Goal: Transaction & Acquisition: Purchase product/service

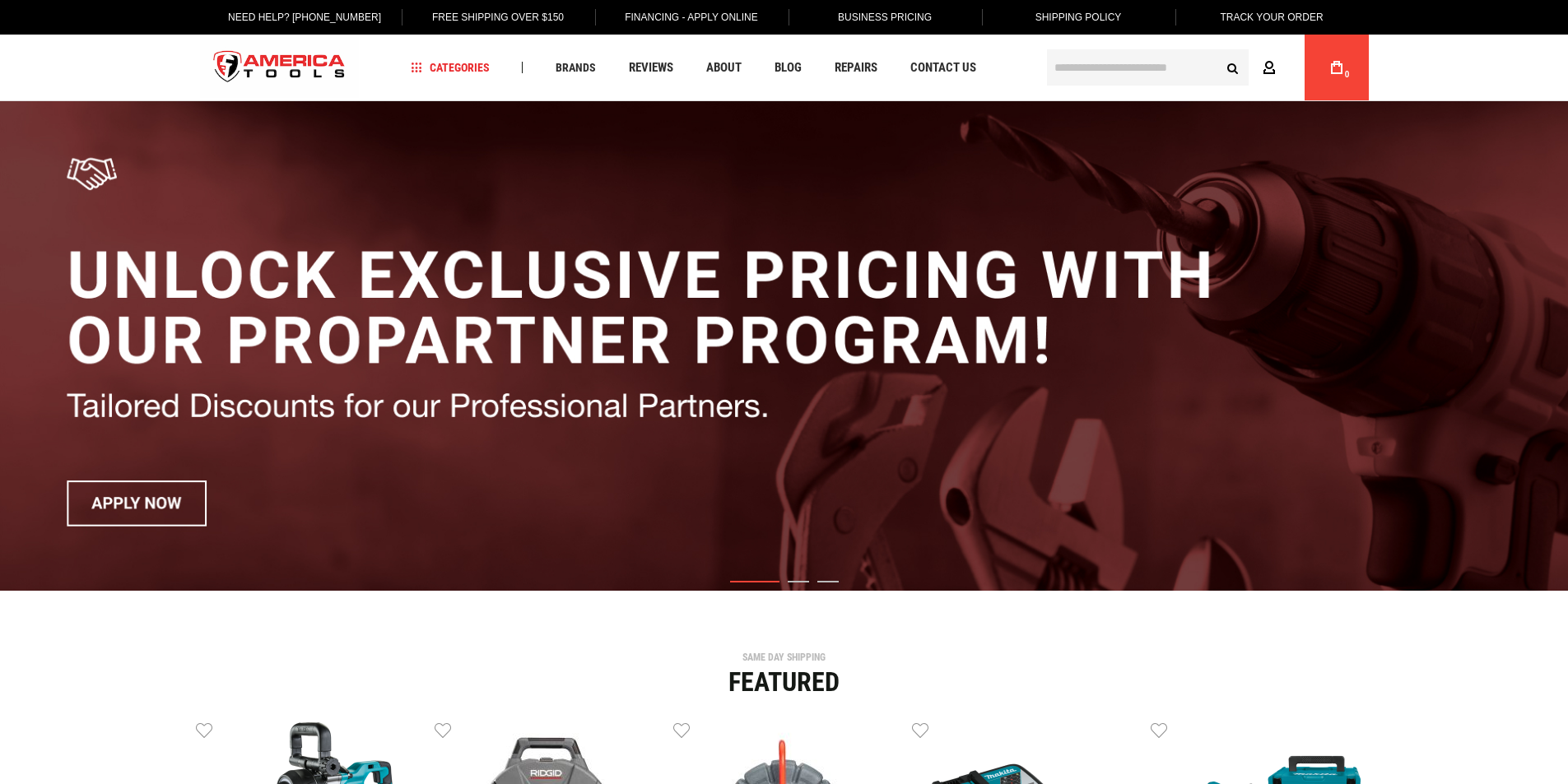
click at [1269, 62] on icon at bounding box center [1269, 68] width 13 height 16
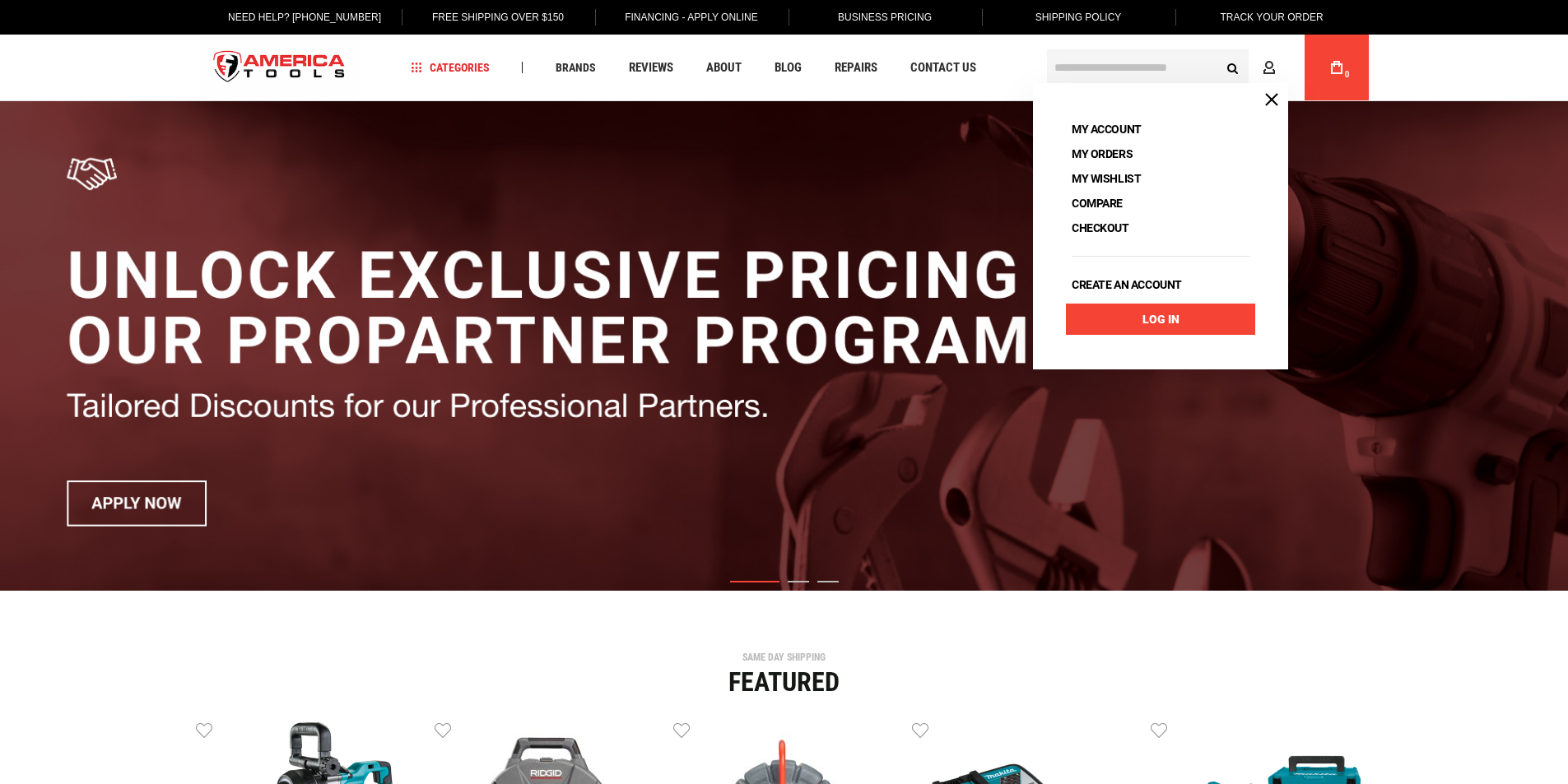
click at [1118, 321] on link "Log In" at bounding box center [1161, 320] width 190 height 32
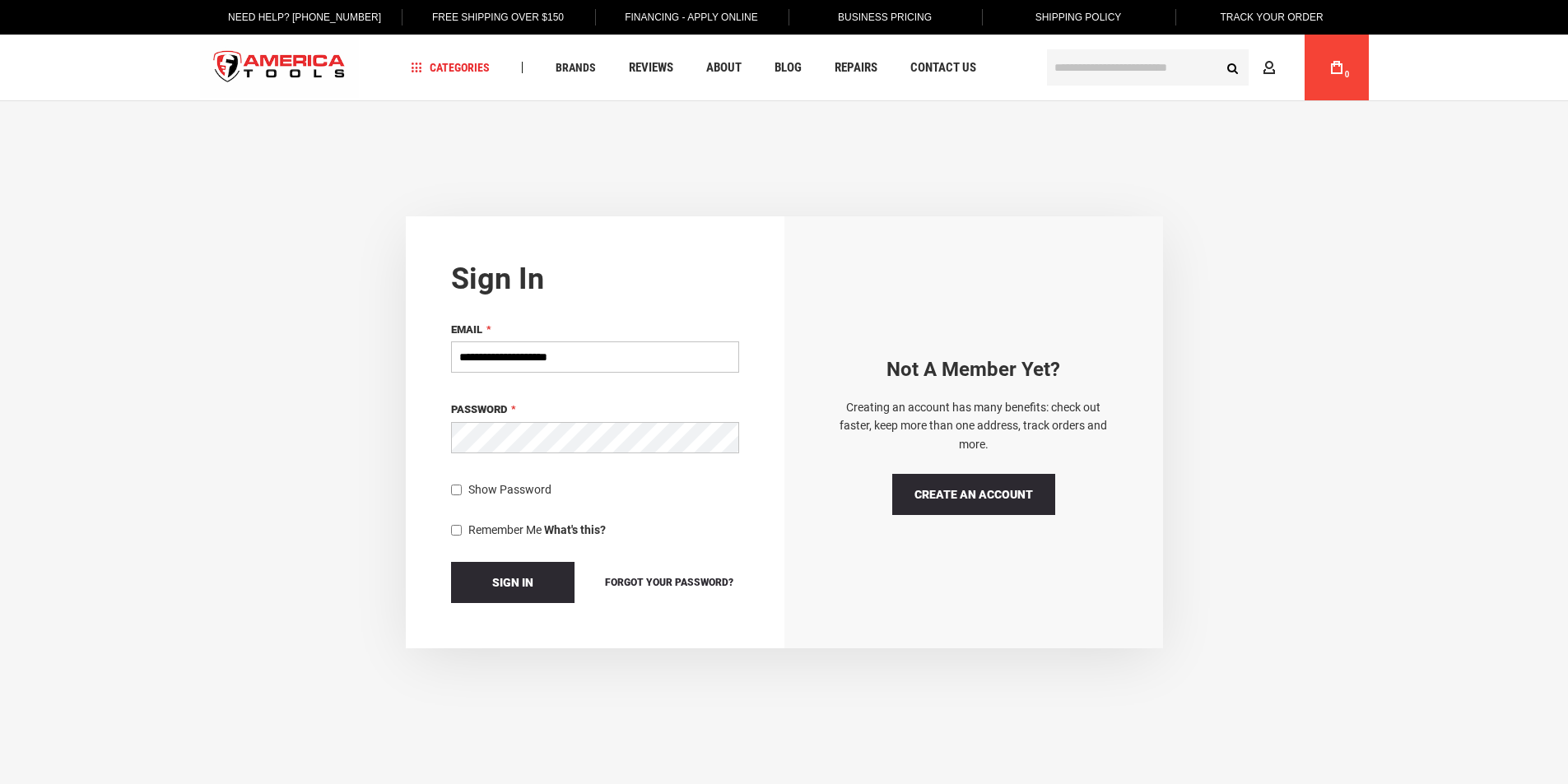
type input "**********"
click at [489, 572] on button "Sign In" at bounding box center [513, 582] width 124 height 41
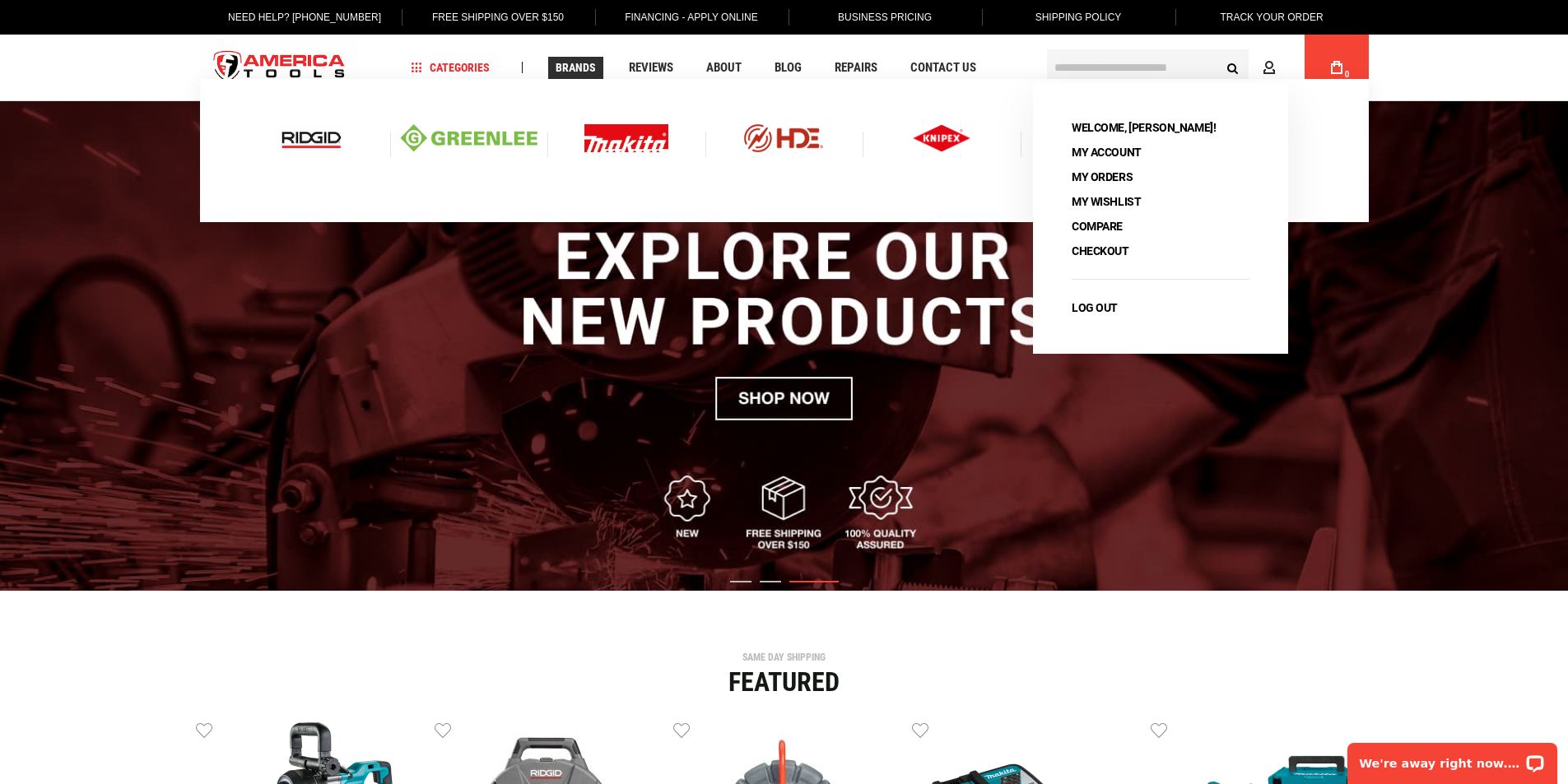
click at [582, 68] on span "Brands" at bounding box center [576, 67] width 40 height 11
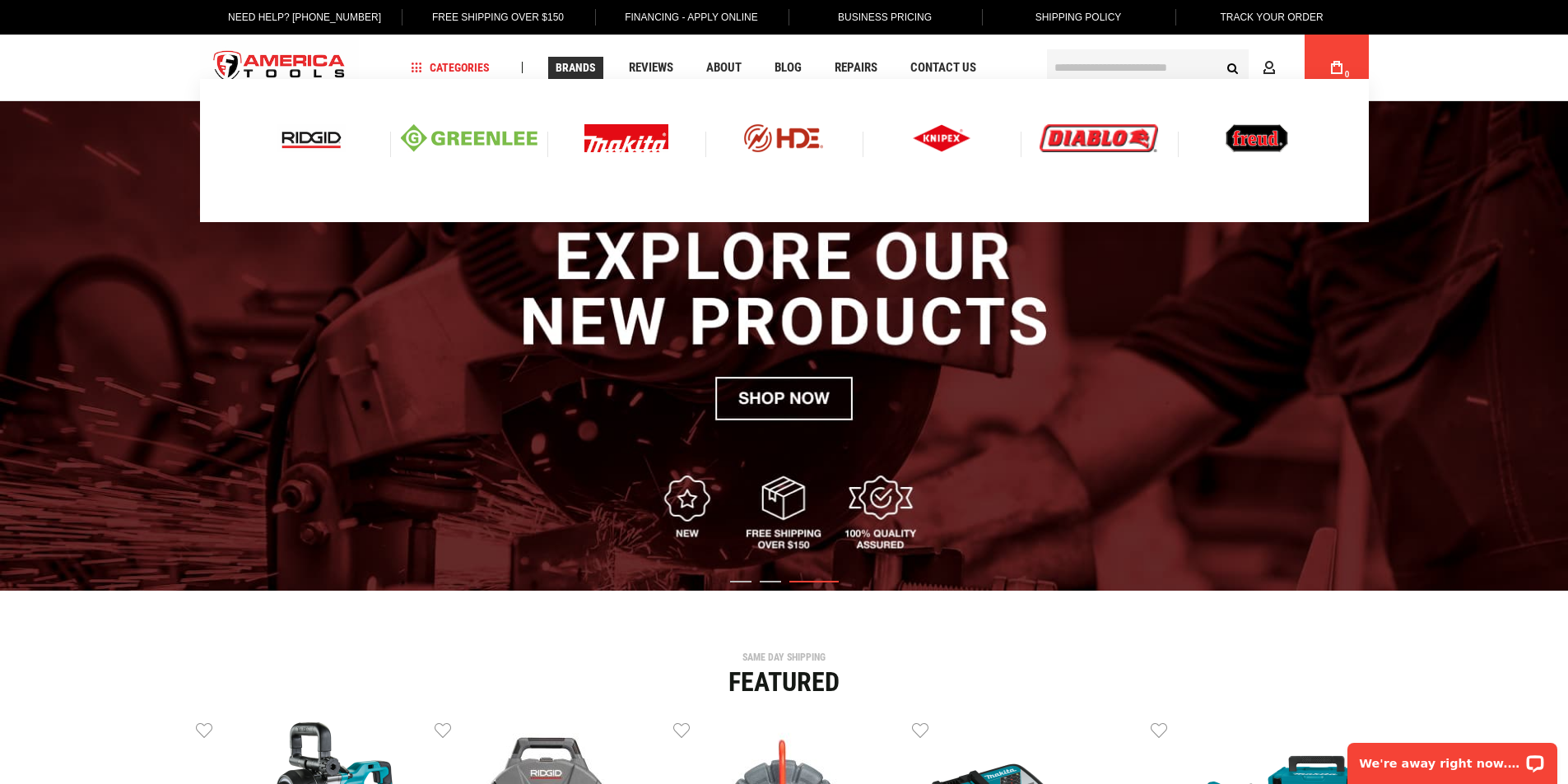
click at [584, 64] on span "Brands" at bounding box center [576, 67] width 40 height 11
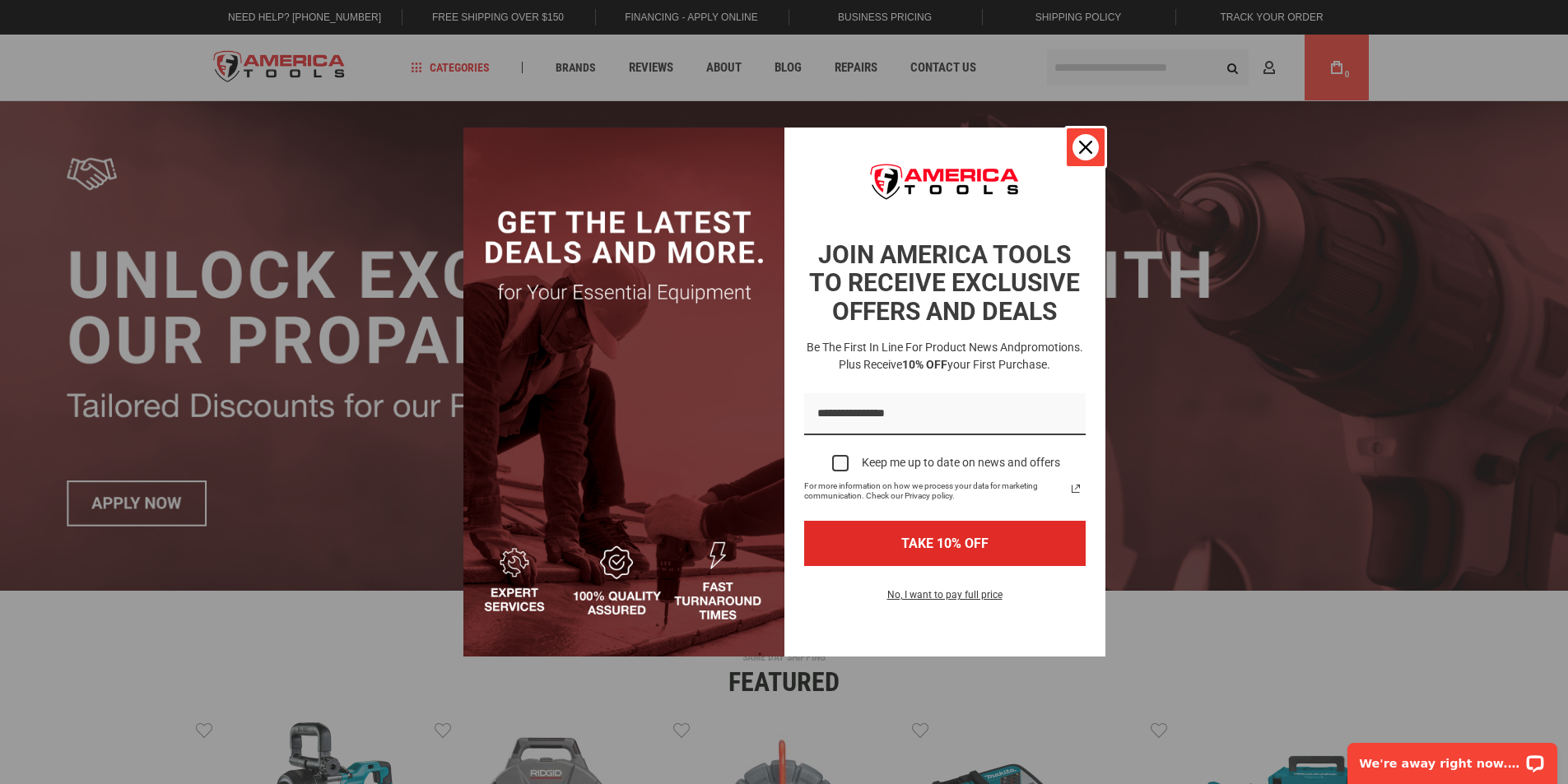
click at [1091, 149] on icon "close icon" at bounding box center [1085, 147] width 13 height 13
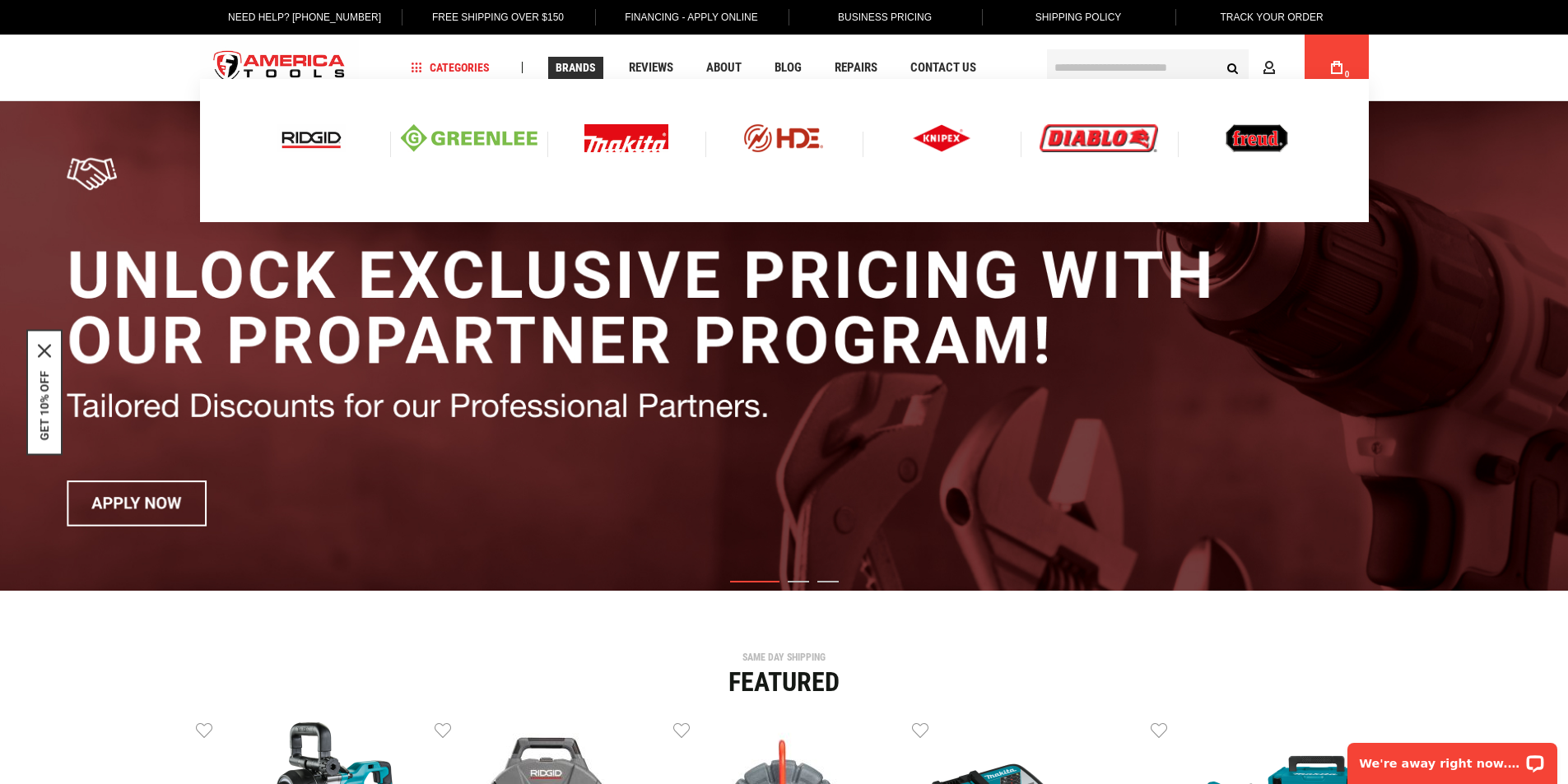
click at [637, 147] on img at bounding box center [627, 139] width 84 height 28
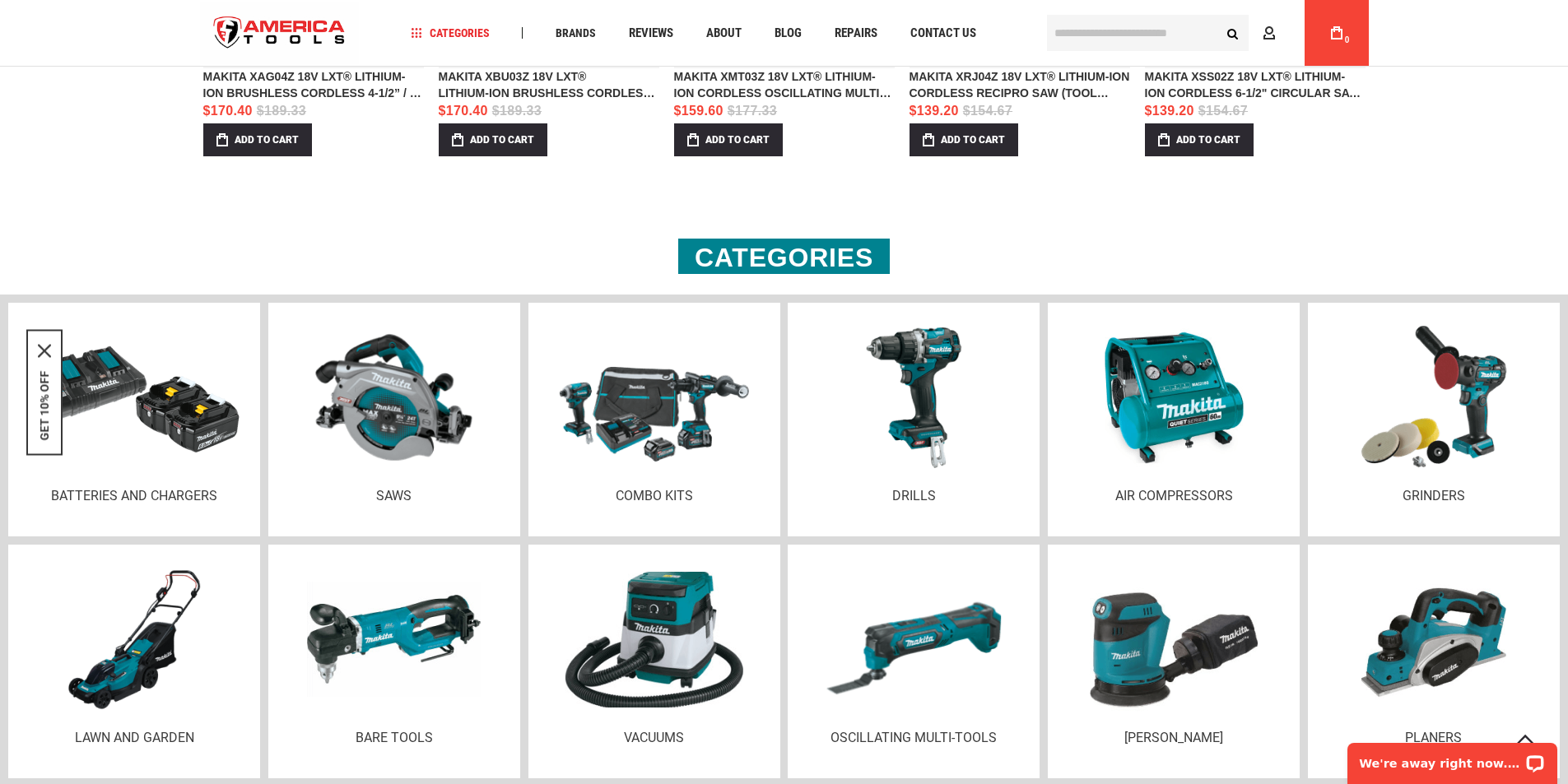
scroll to position [2112, 0]
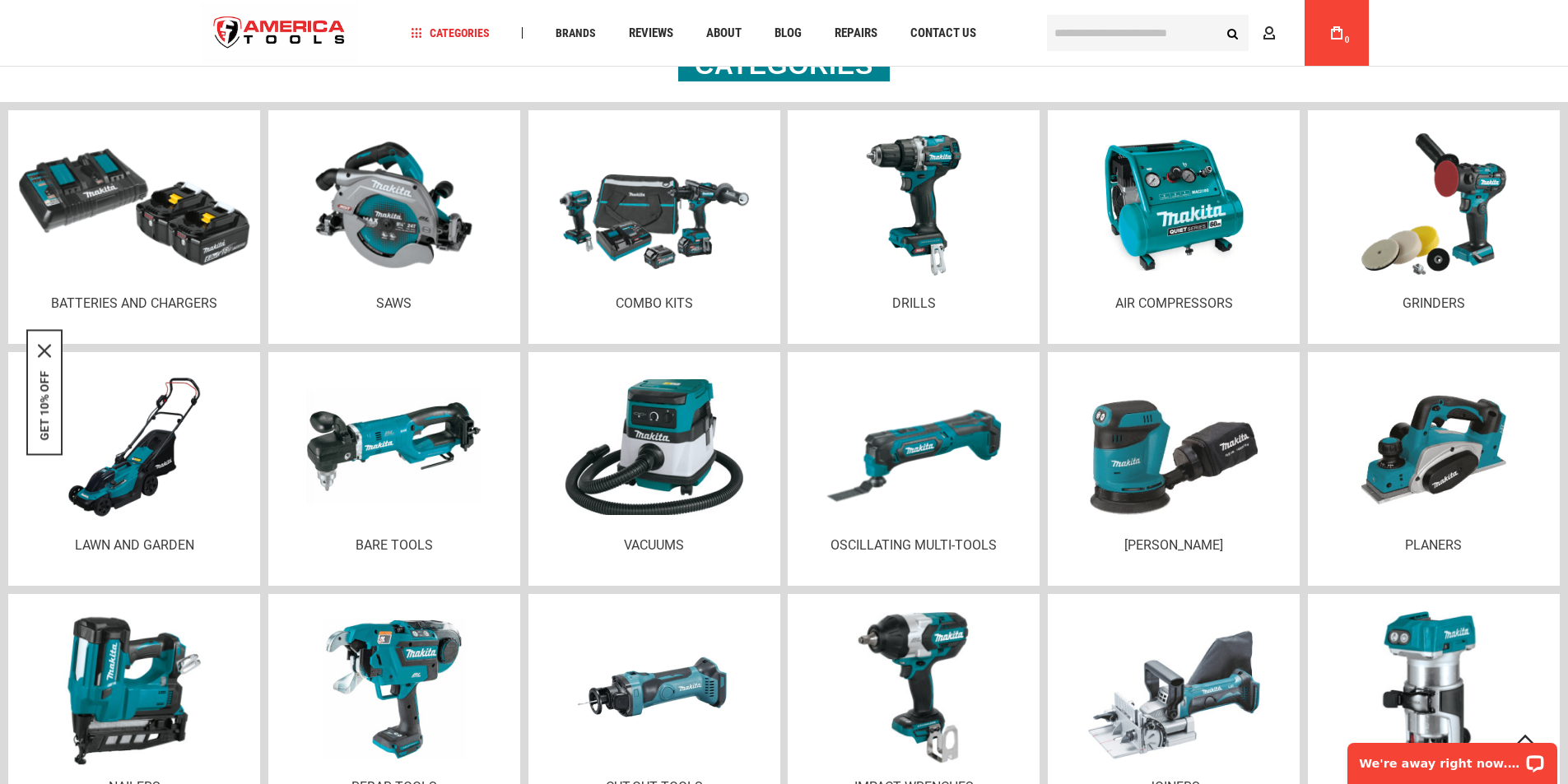
click at [173, 270] on div at bounding box center [133, 205] width 219 height 173
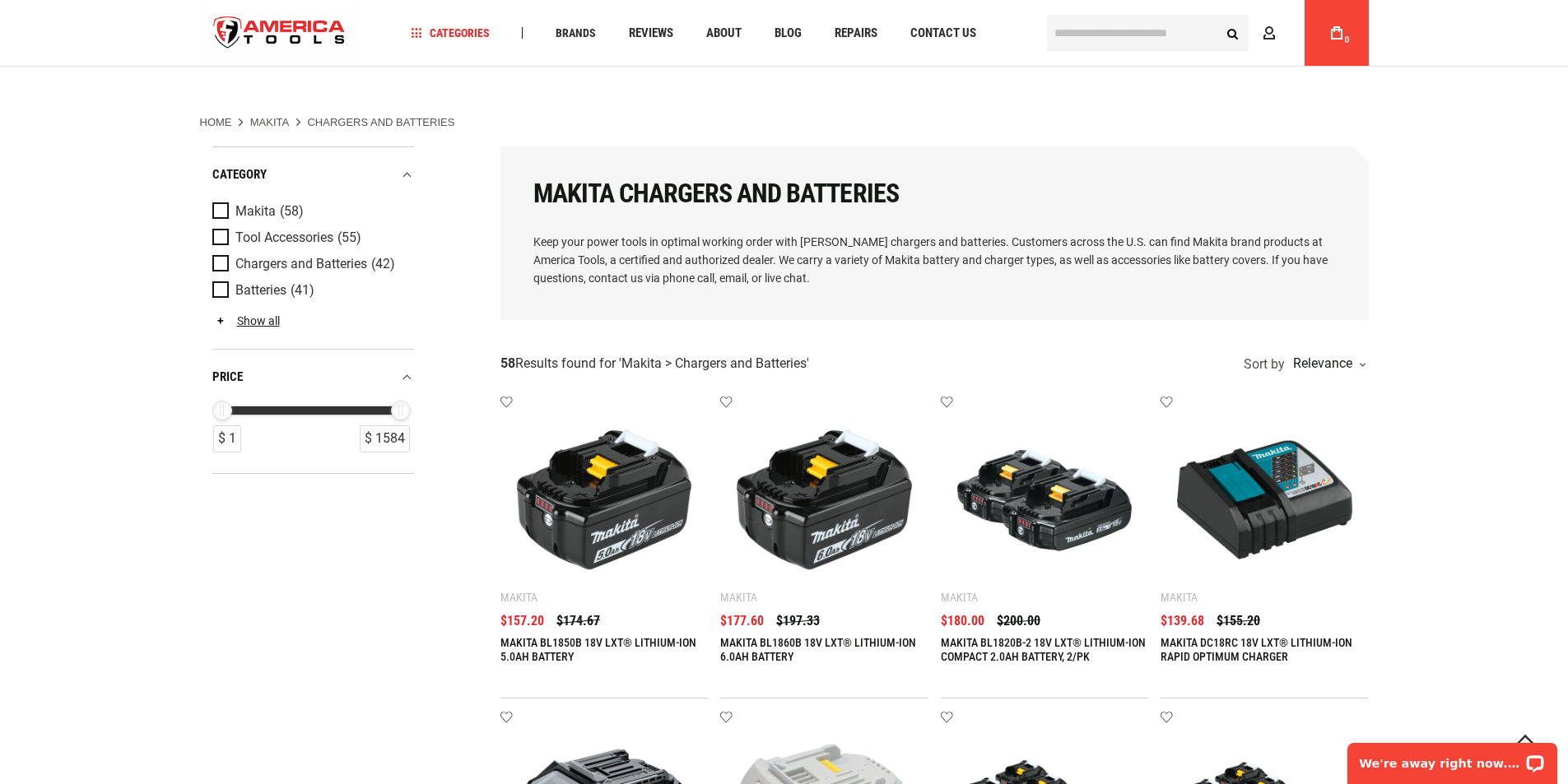
scroll to position [191, 0]
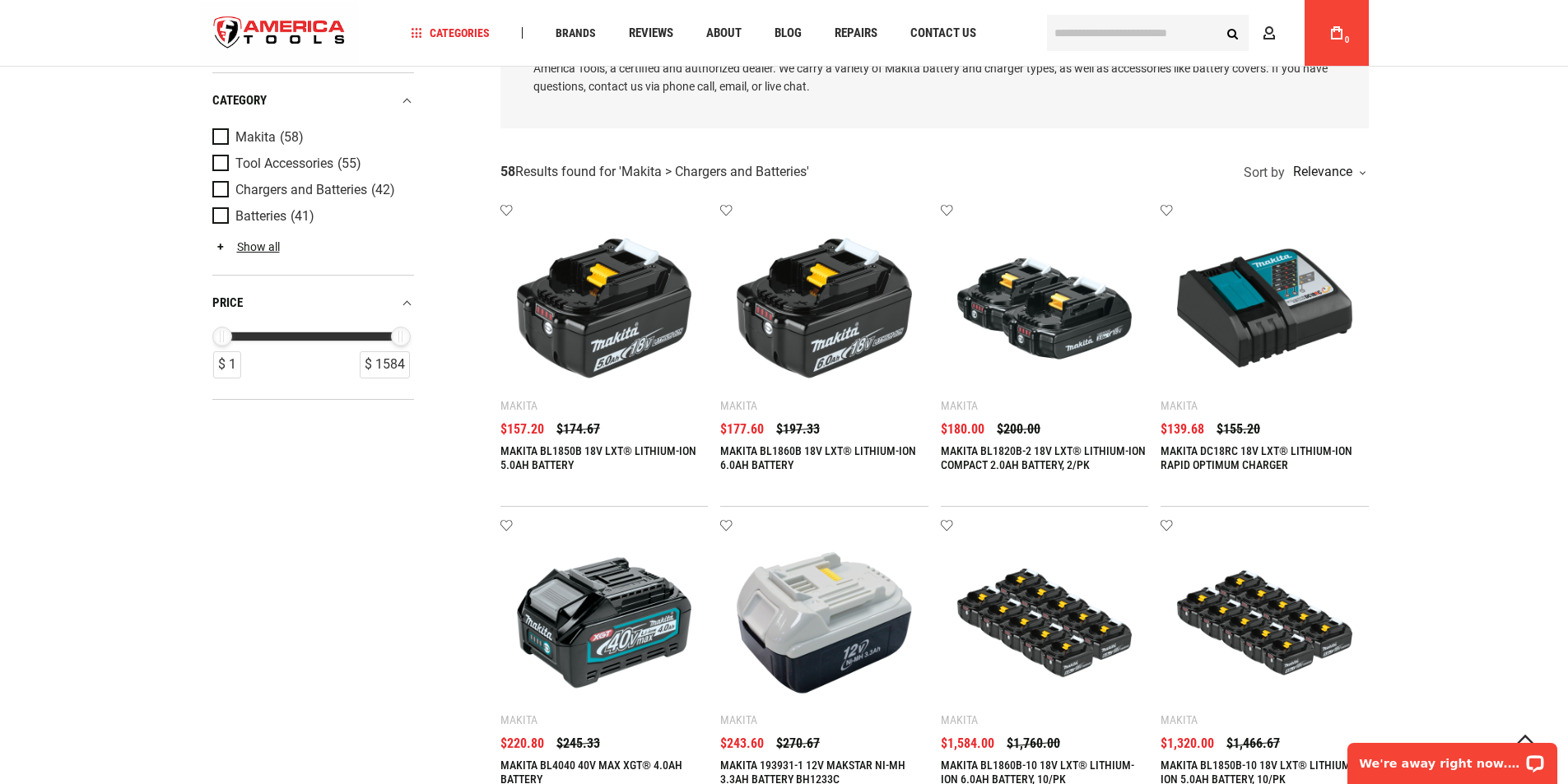
type input "**********"
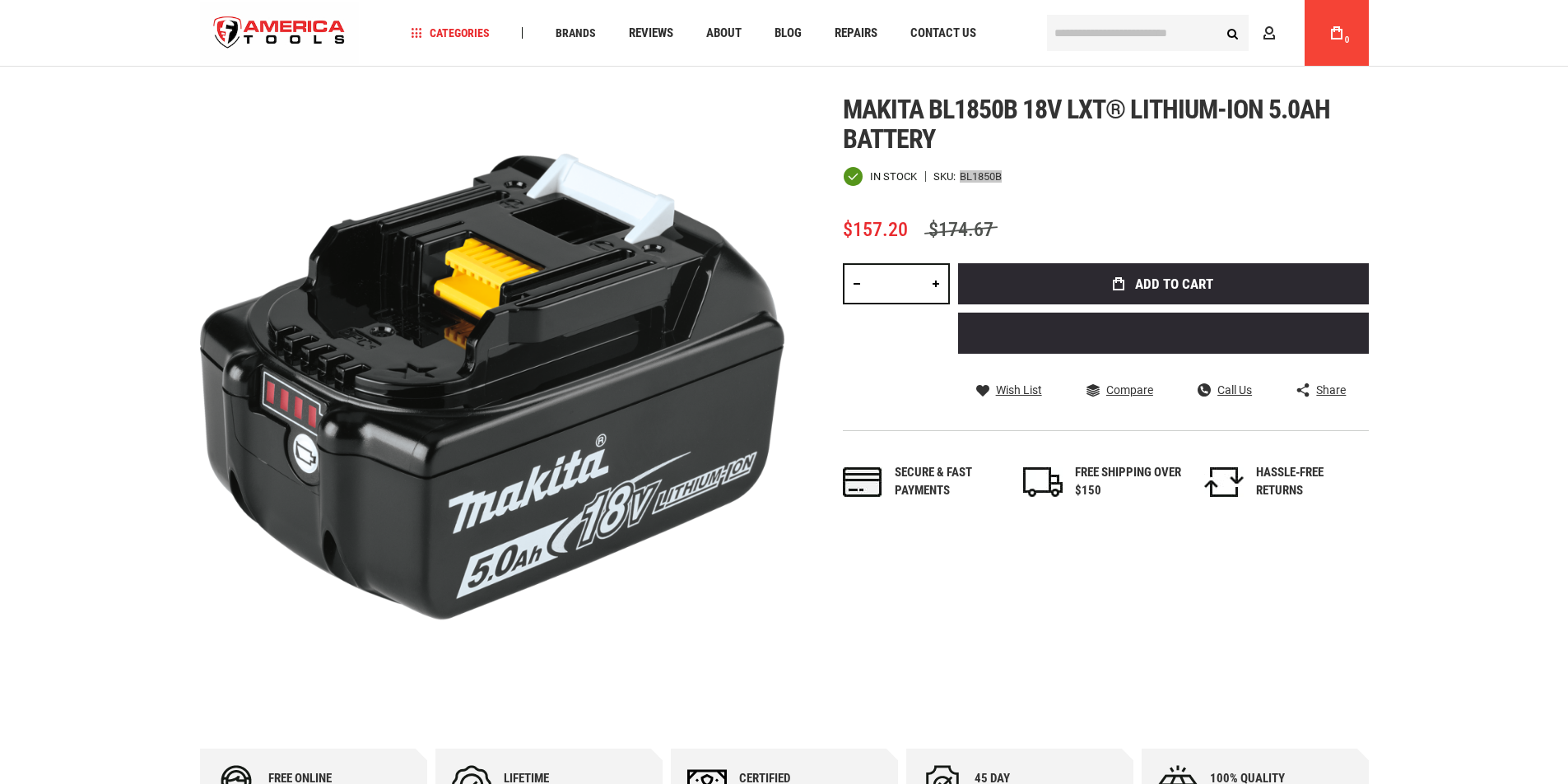
type input "**********"
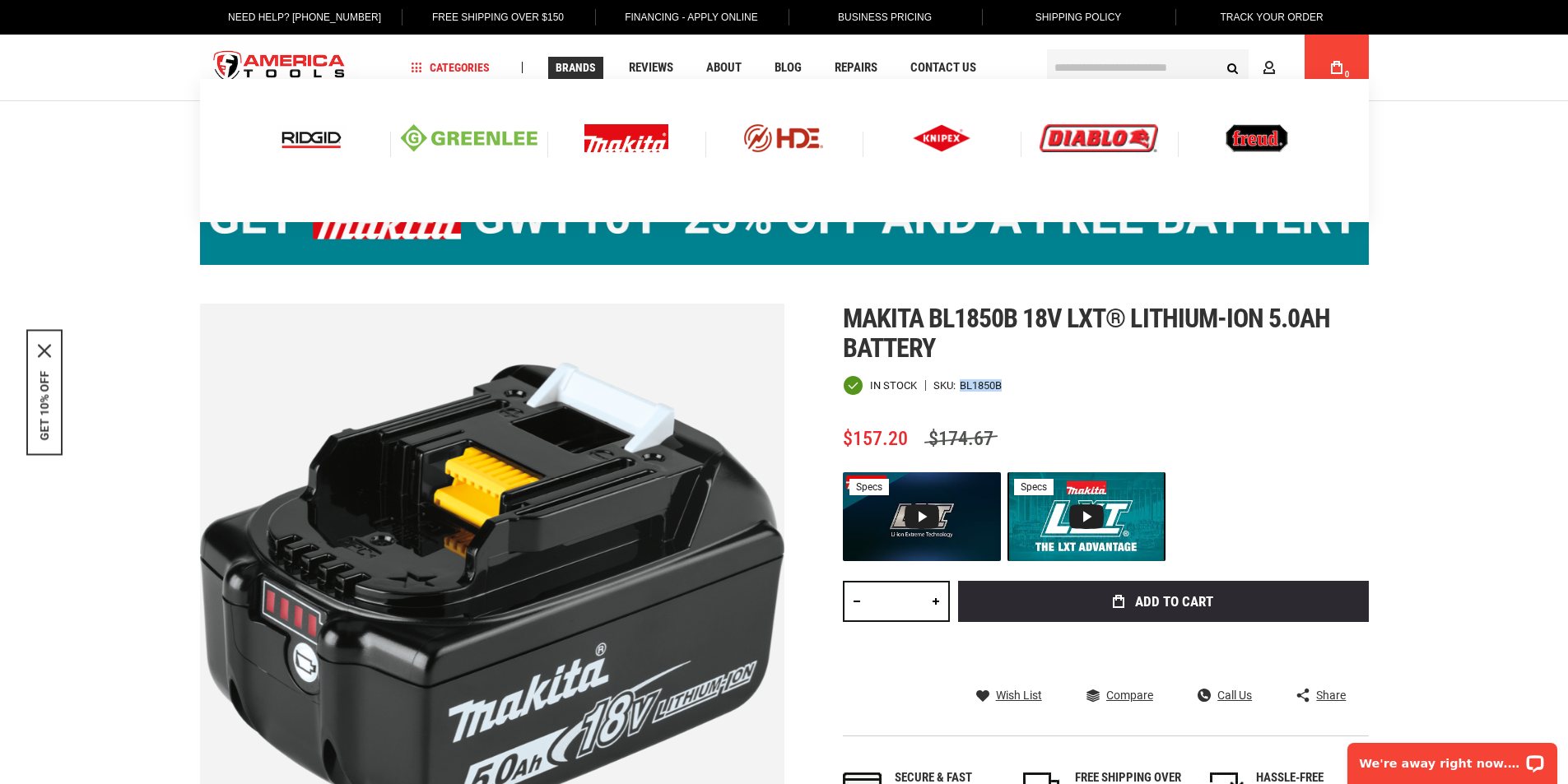
click at [570, 64] on span "Brands" at bounding box center [576, 67] width 40 height 11
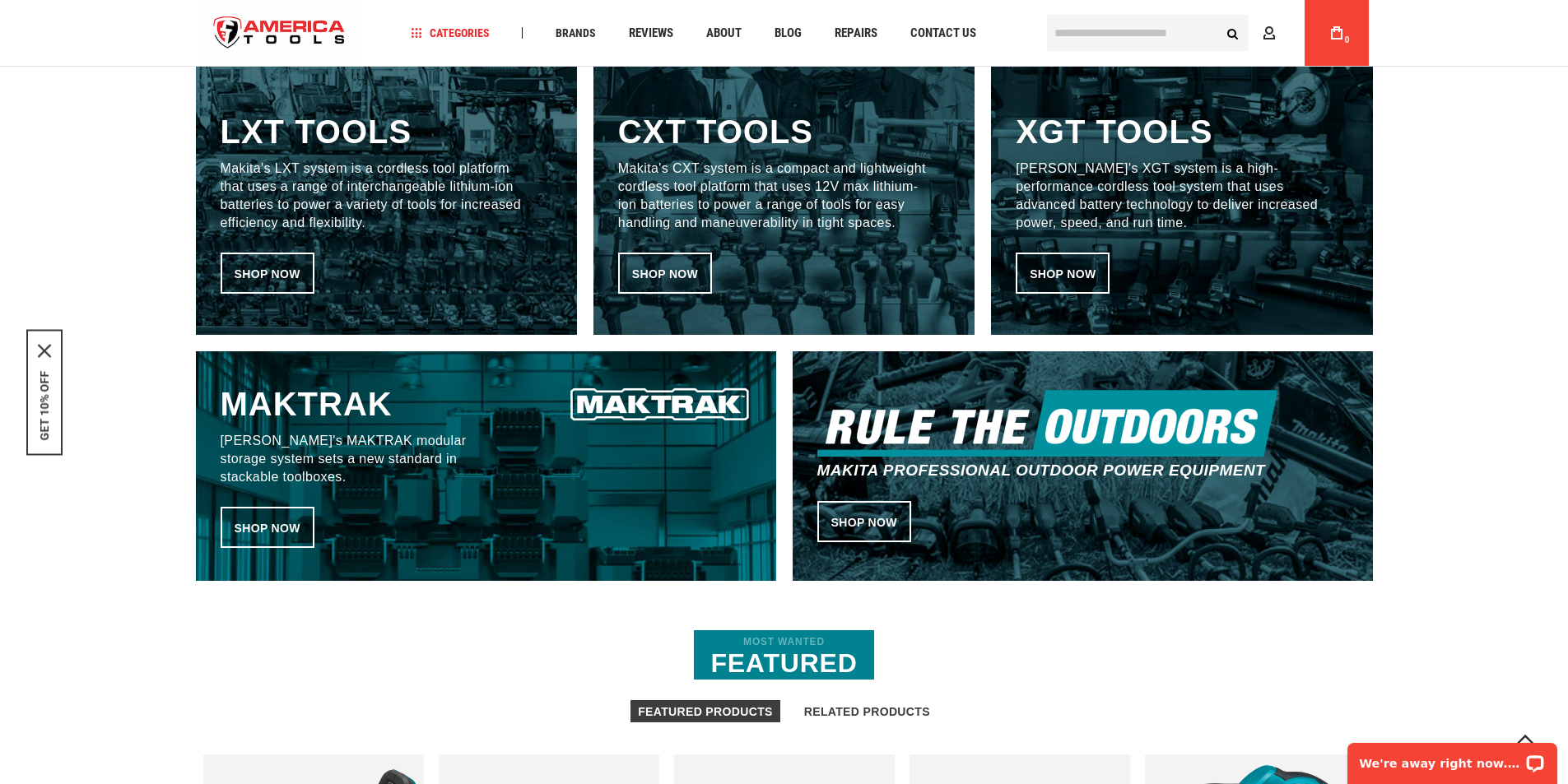
scroll to position [1781, 0]
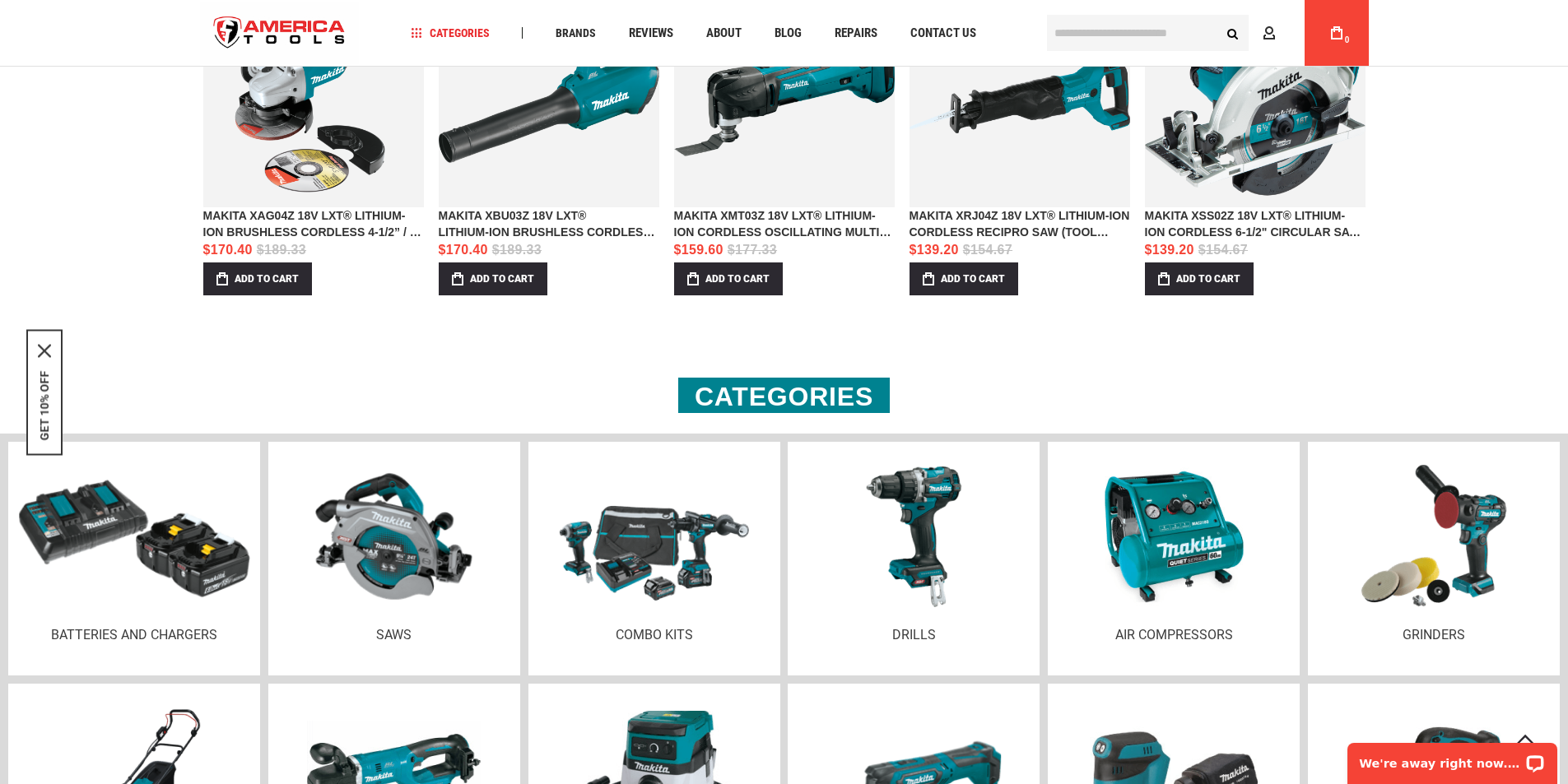
click at [181, 575] on img at bounding box center [134, 536] width 232 height 124
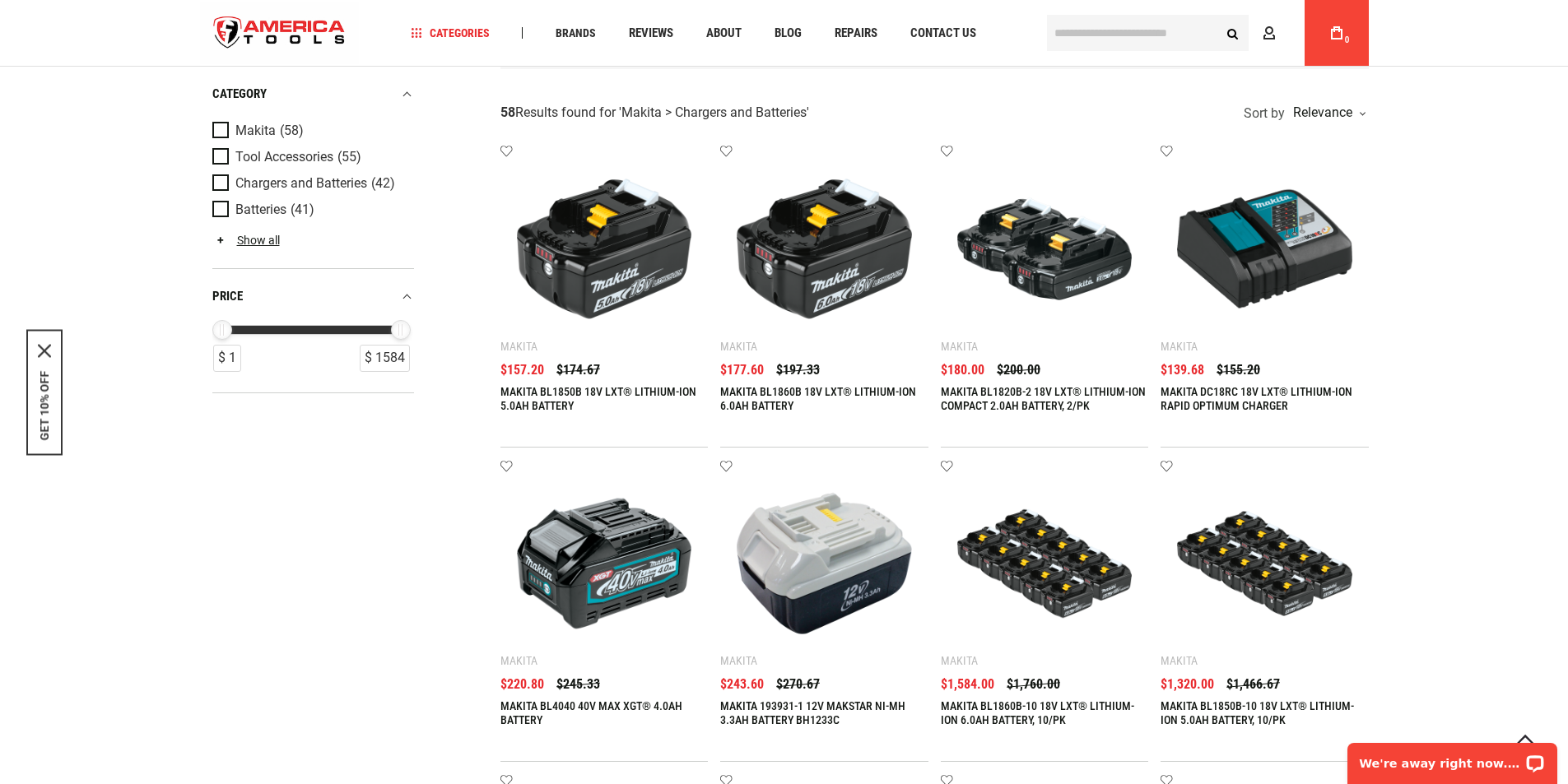
scroll to position [191, 0]
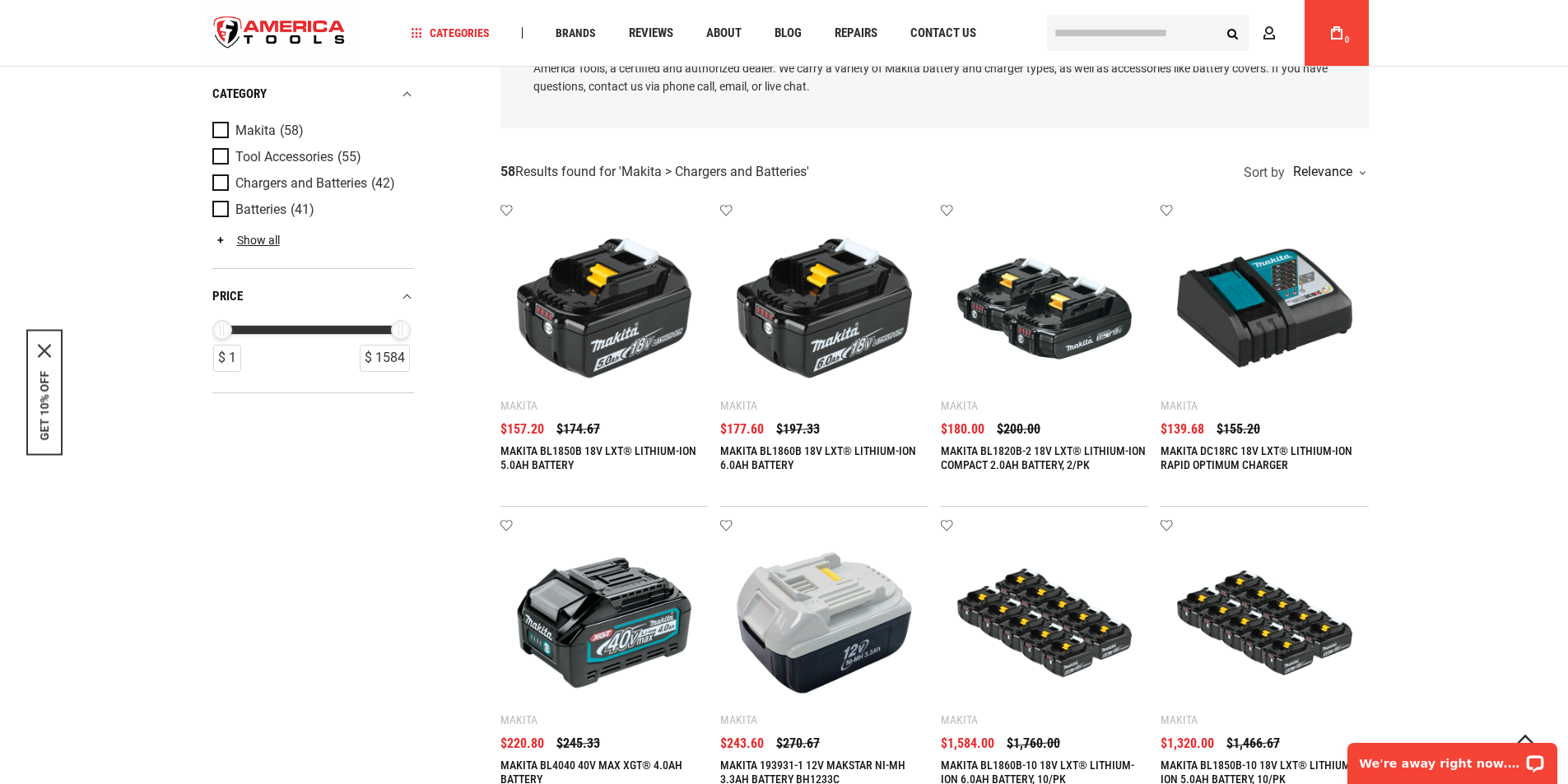
type input "**********"
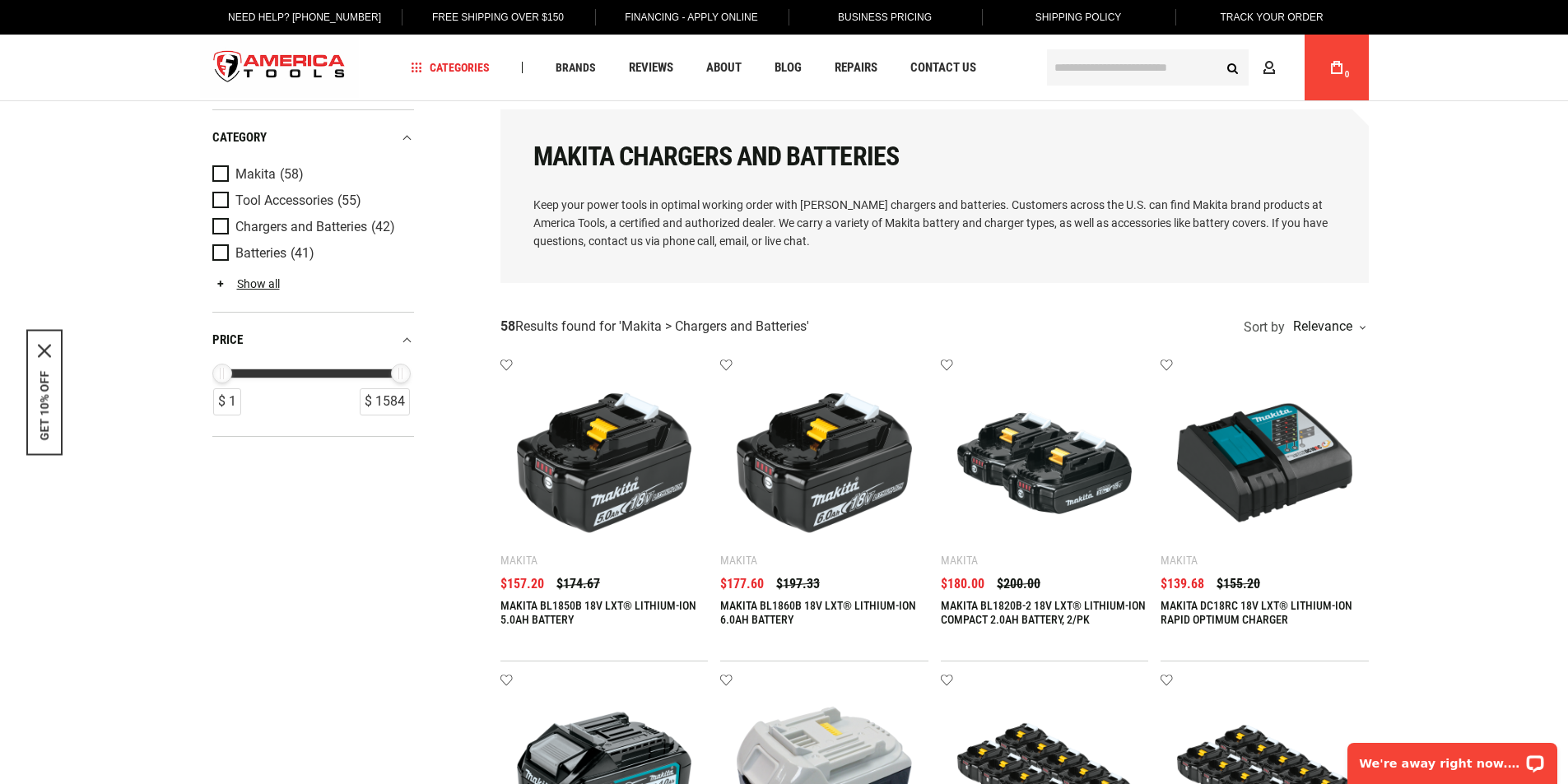
scroll to position [0, 0]
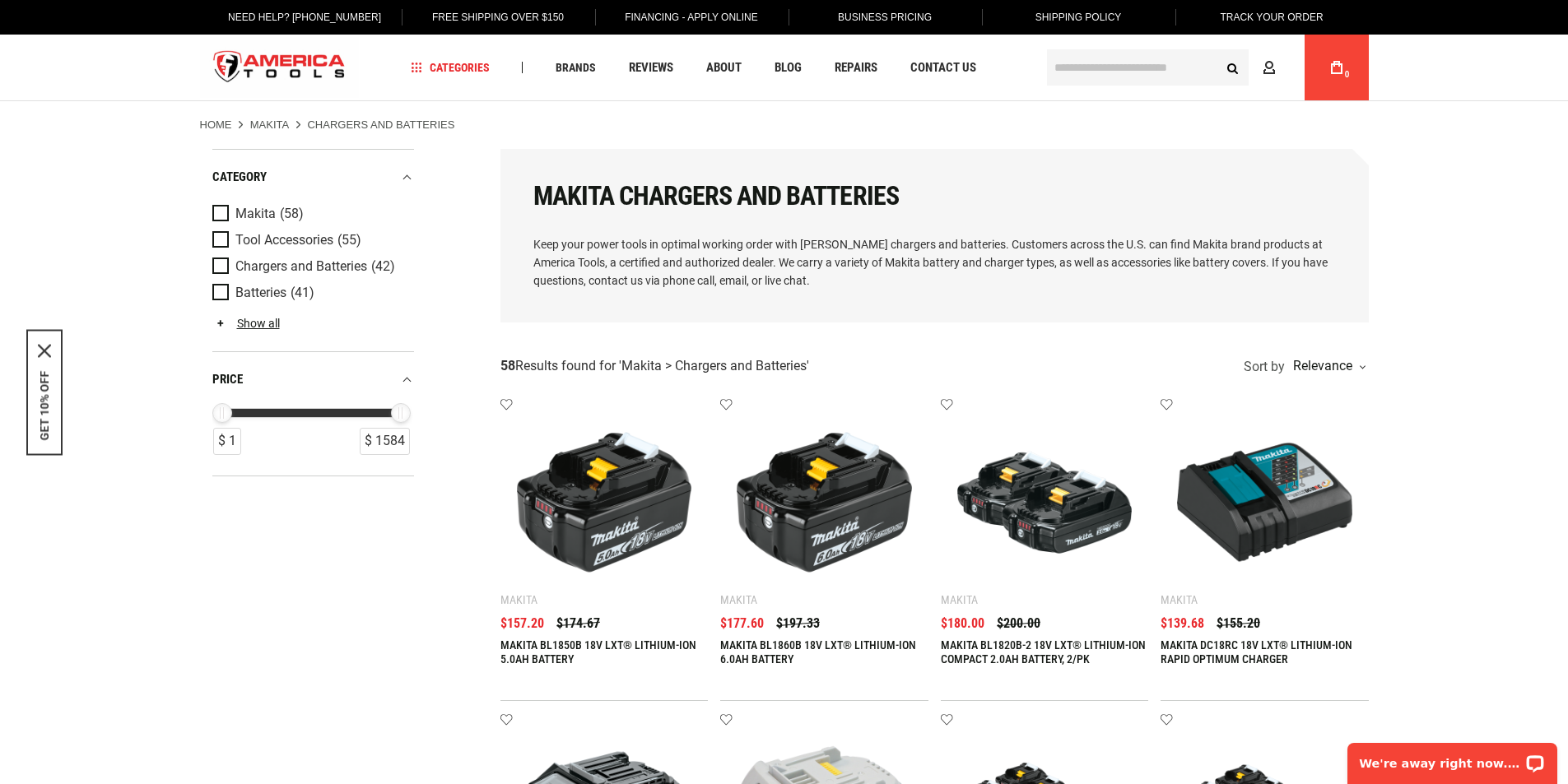
click at [1081, 66] on input "text" at bounding box center [1147, 67] width 202 height 36
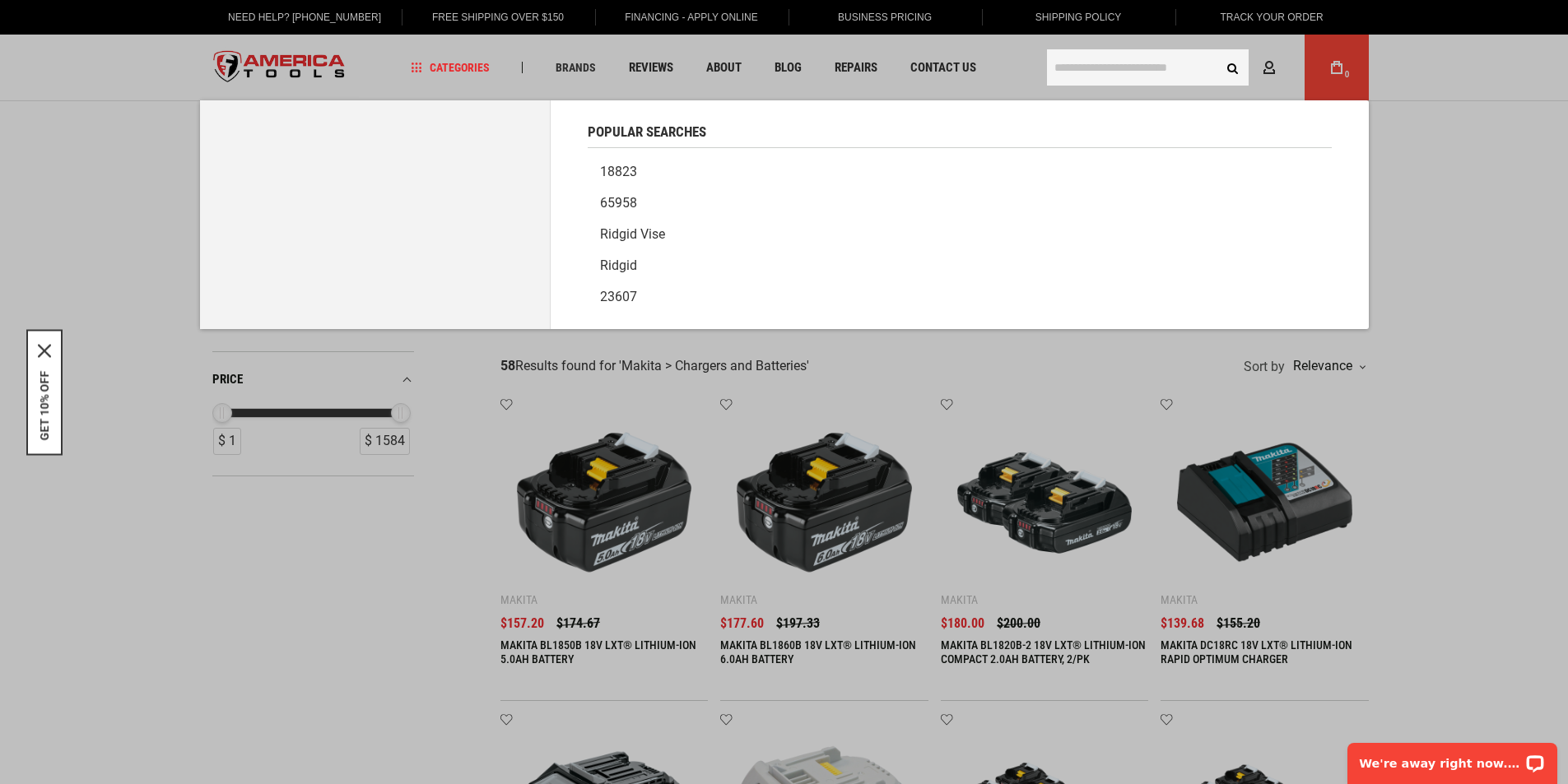
click at [1062, 72] on input "text" at bounding box center [1147, 67] width 202 height 36
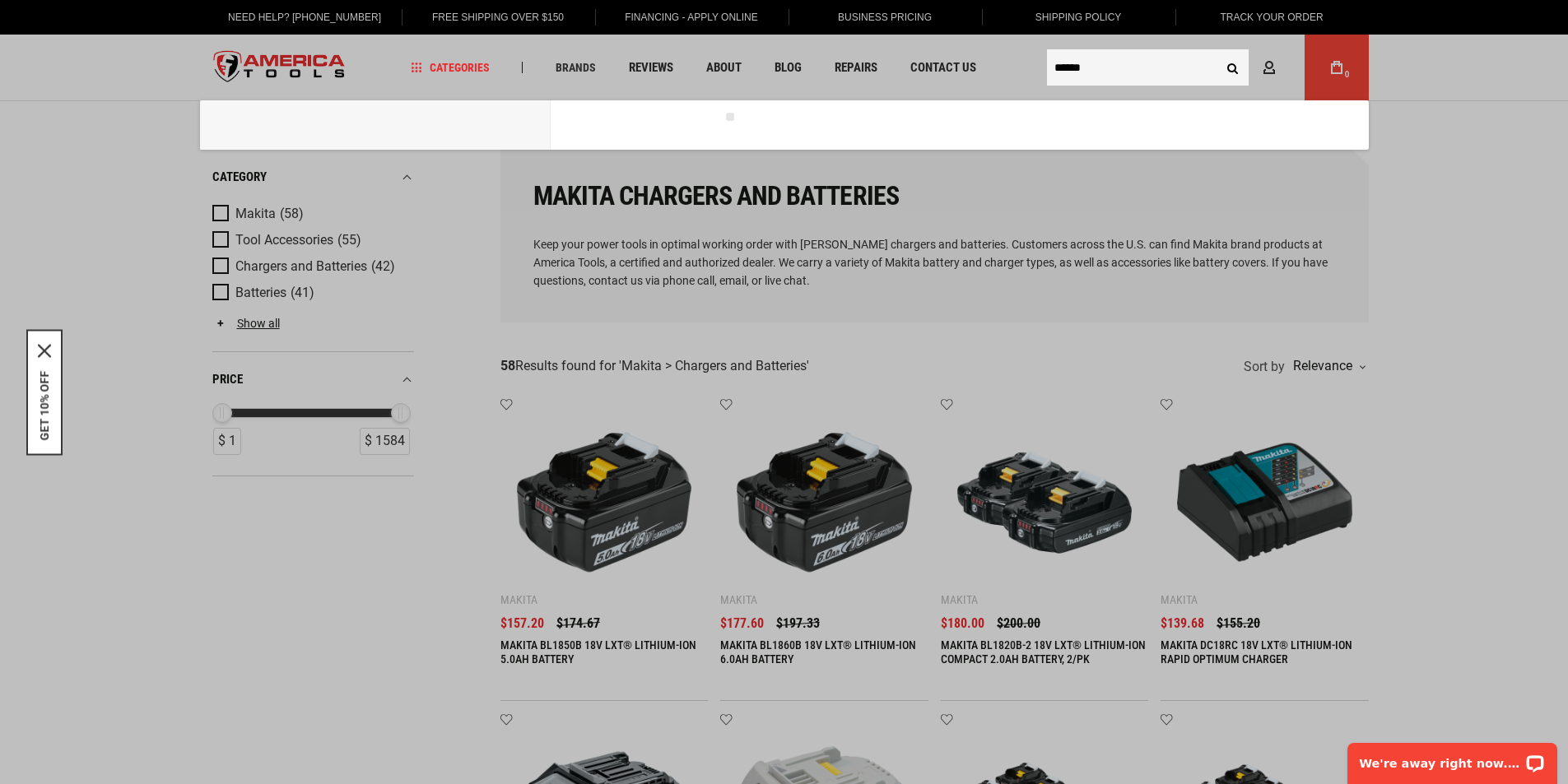
type input "******"
click at [1217, 52] on button "Search" at bounding box center [1233, 68] width 32 height 32
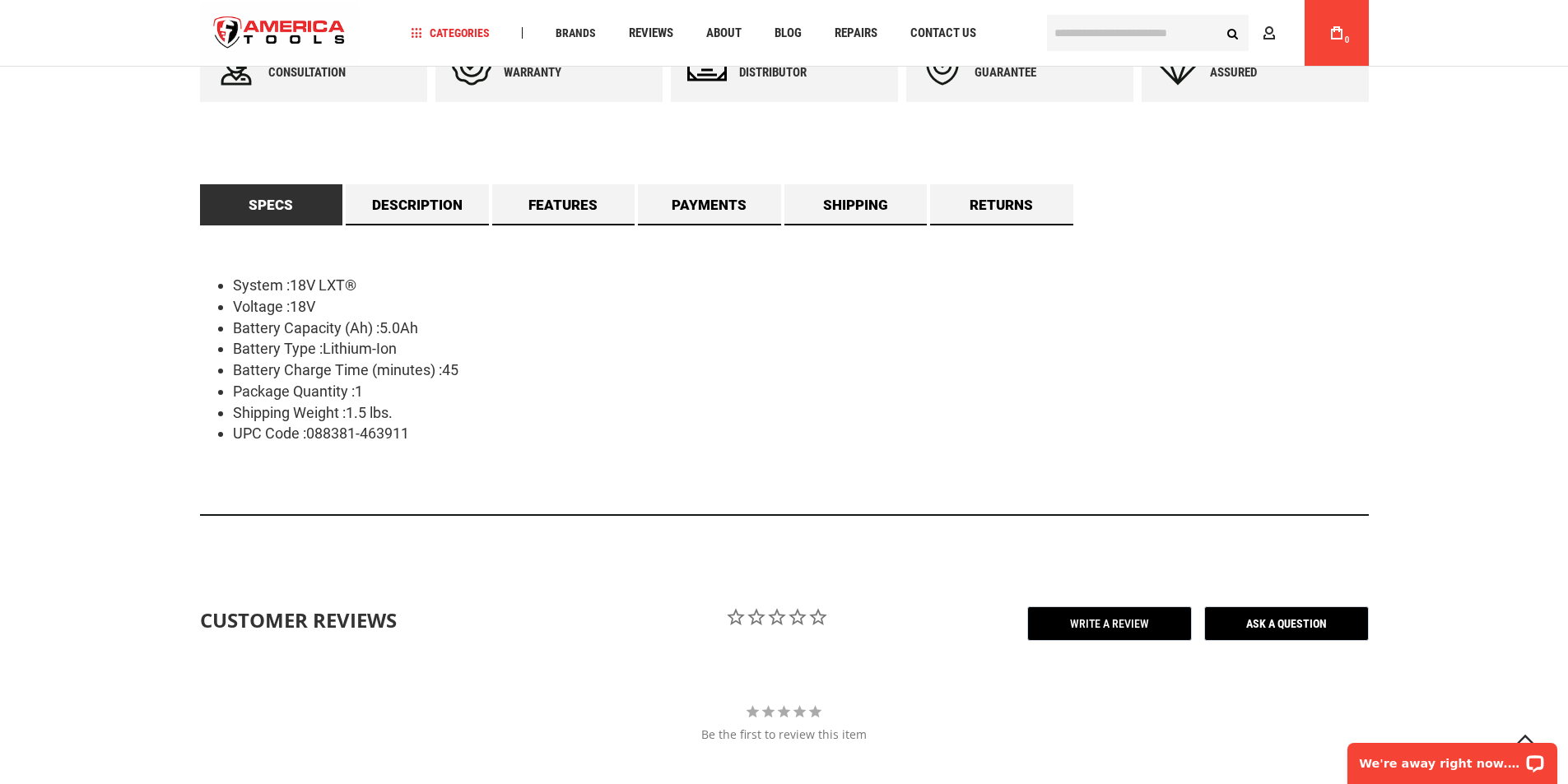
scroll to position [960, 0]
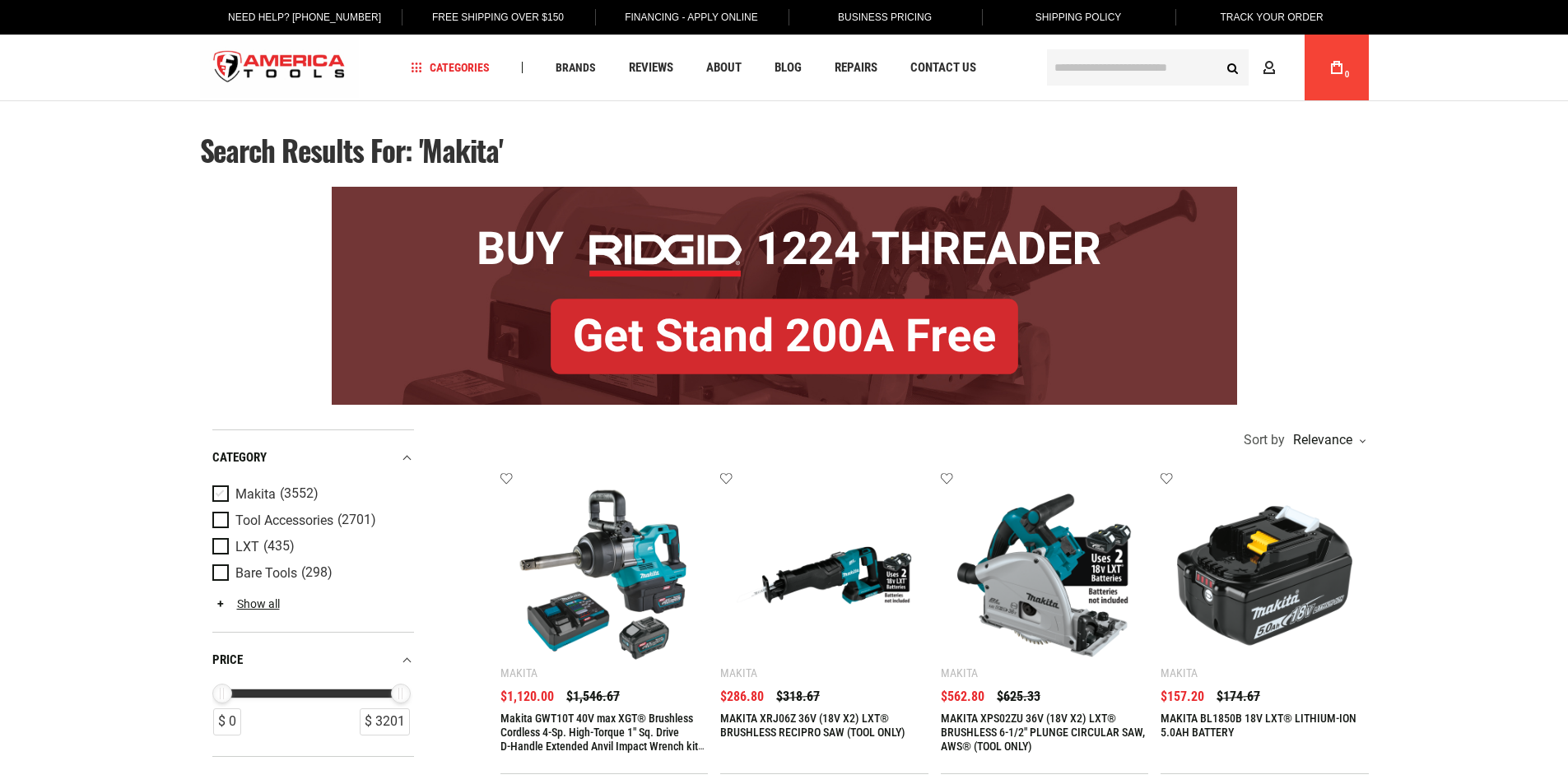
type input "**********"
click at [217, 497] on span "Product Filters" at bounding box center [224, 494] width 23 height 18
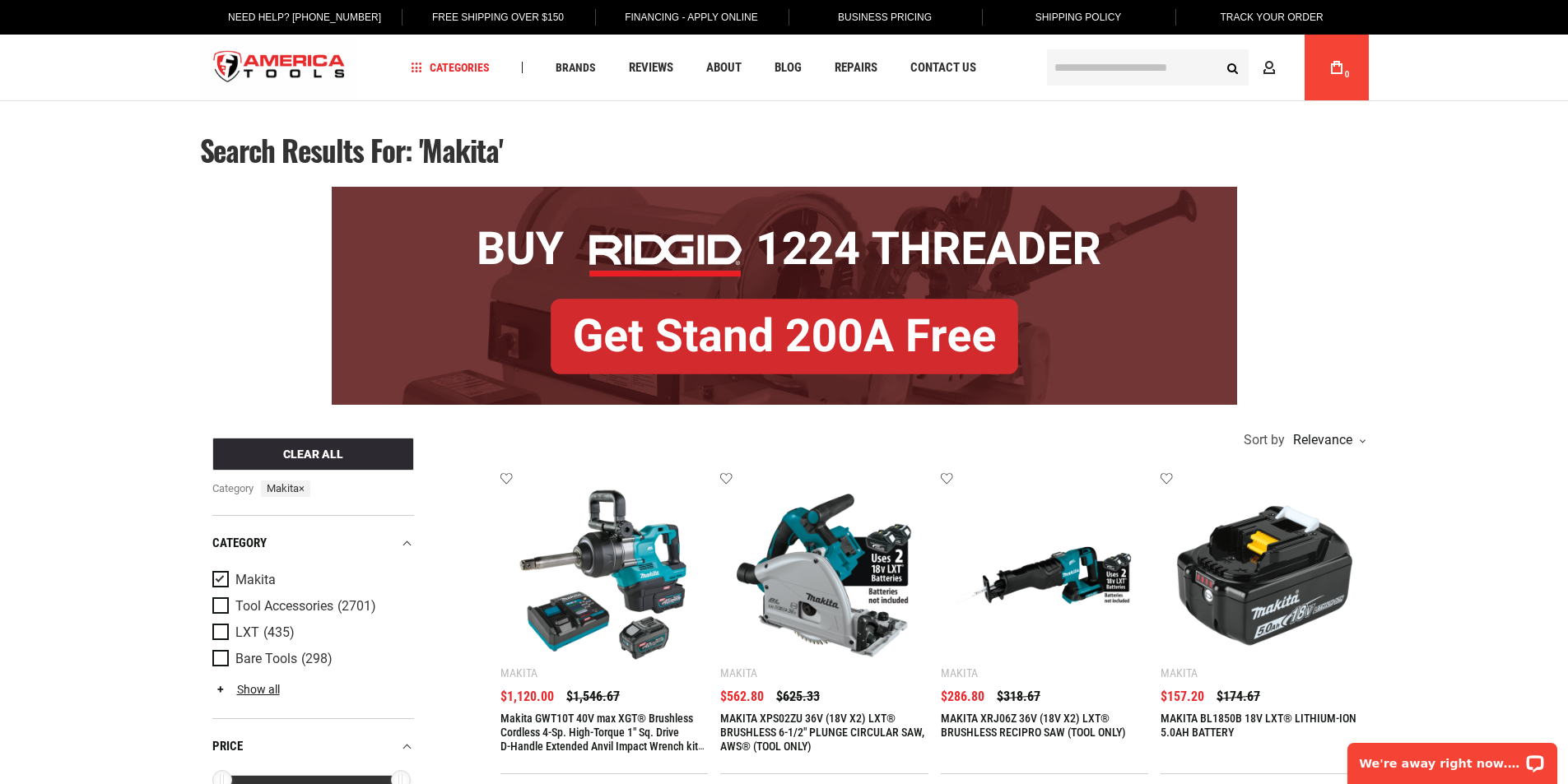
click at [217, 578] on span "Product Filters" at bounding box center [224, 580] width 23 height 18
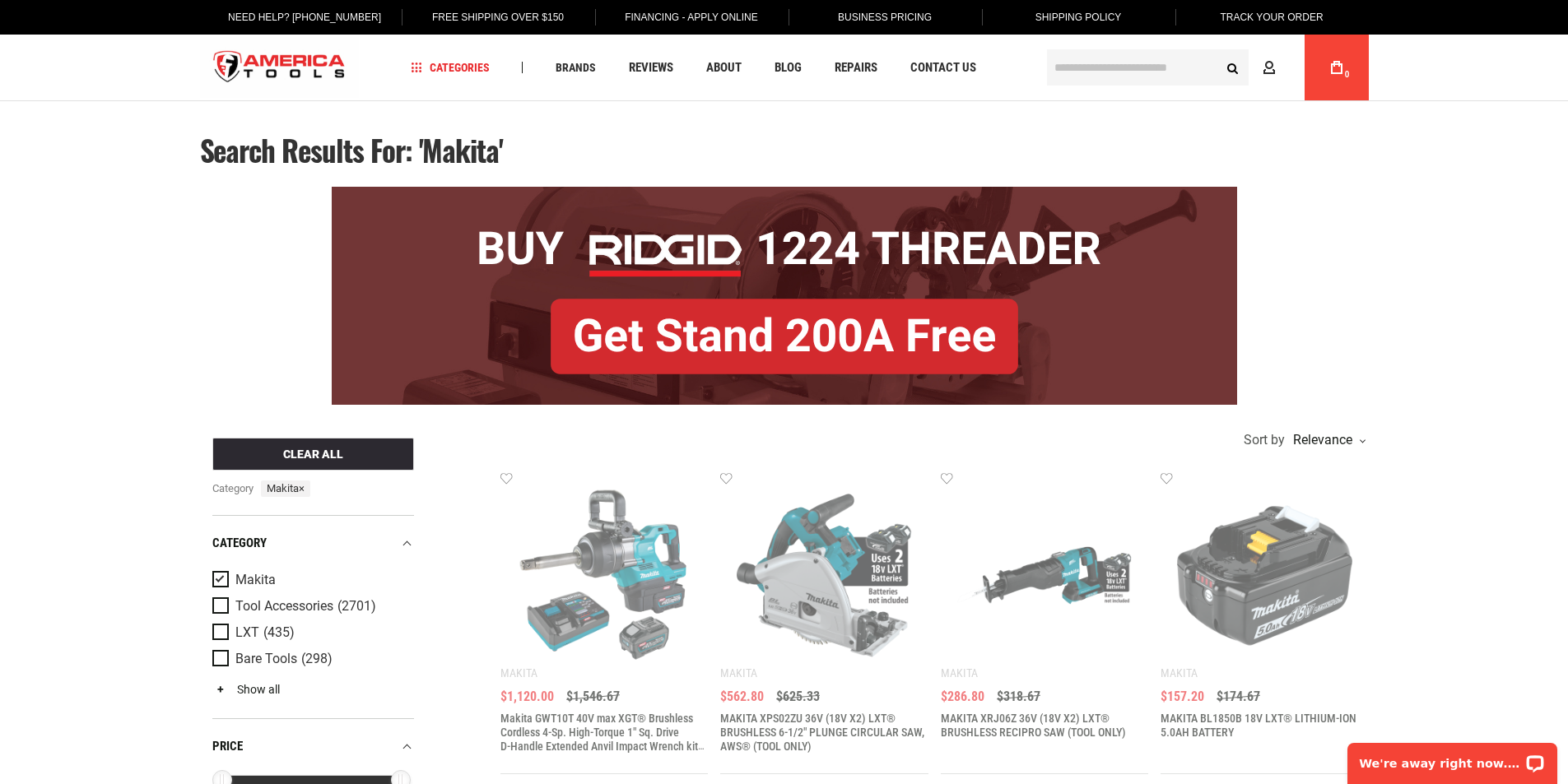
click at [252, 690] on link "Show all" at bounding box center [246, 689] width 68 height 13
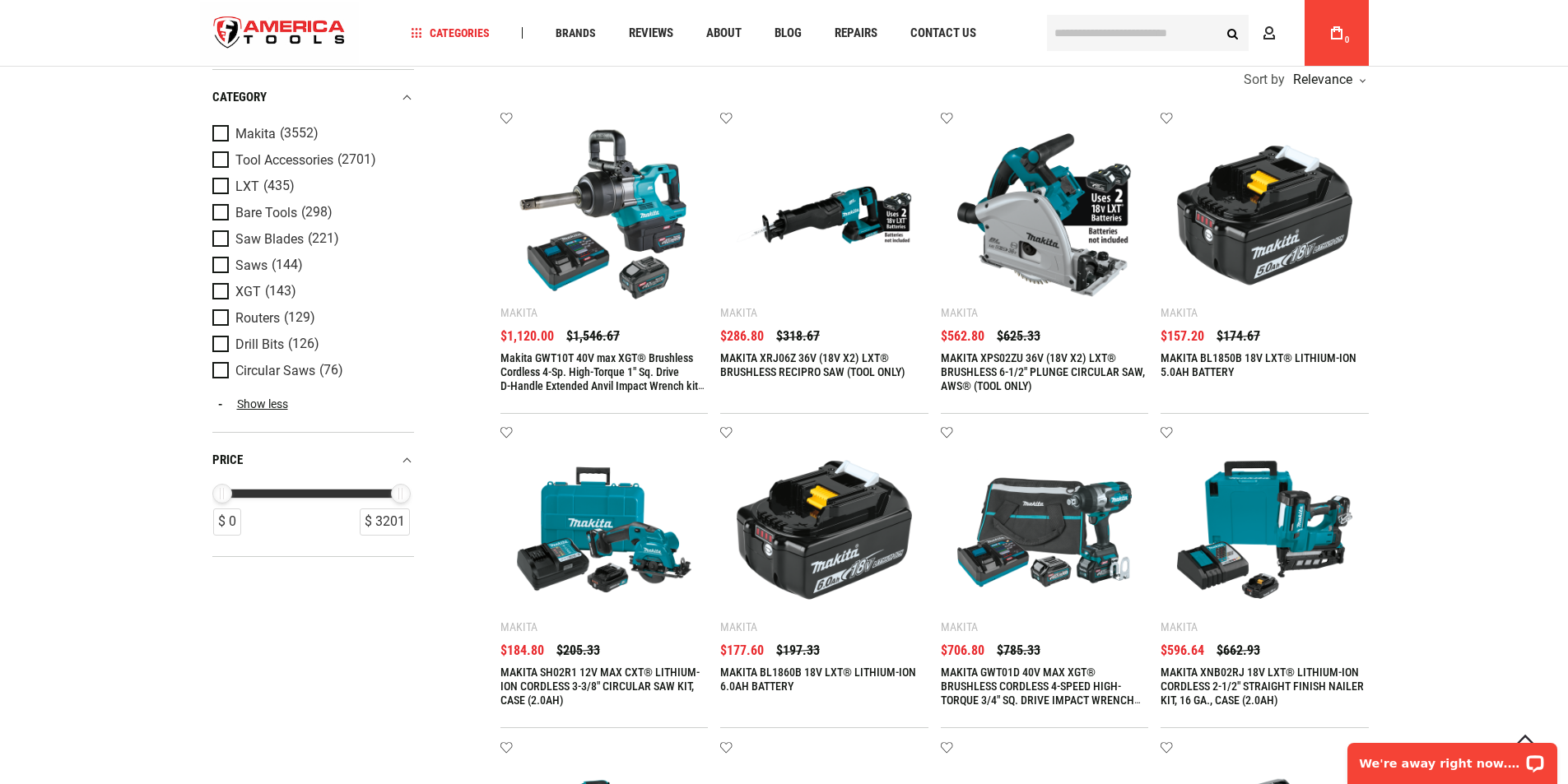
scroll to position [385, 0]
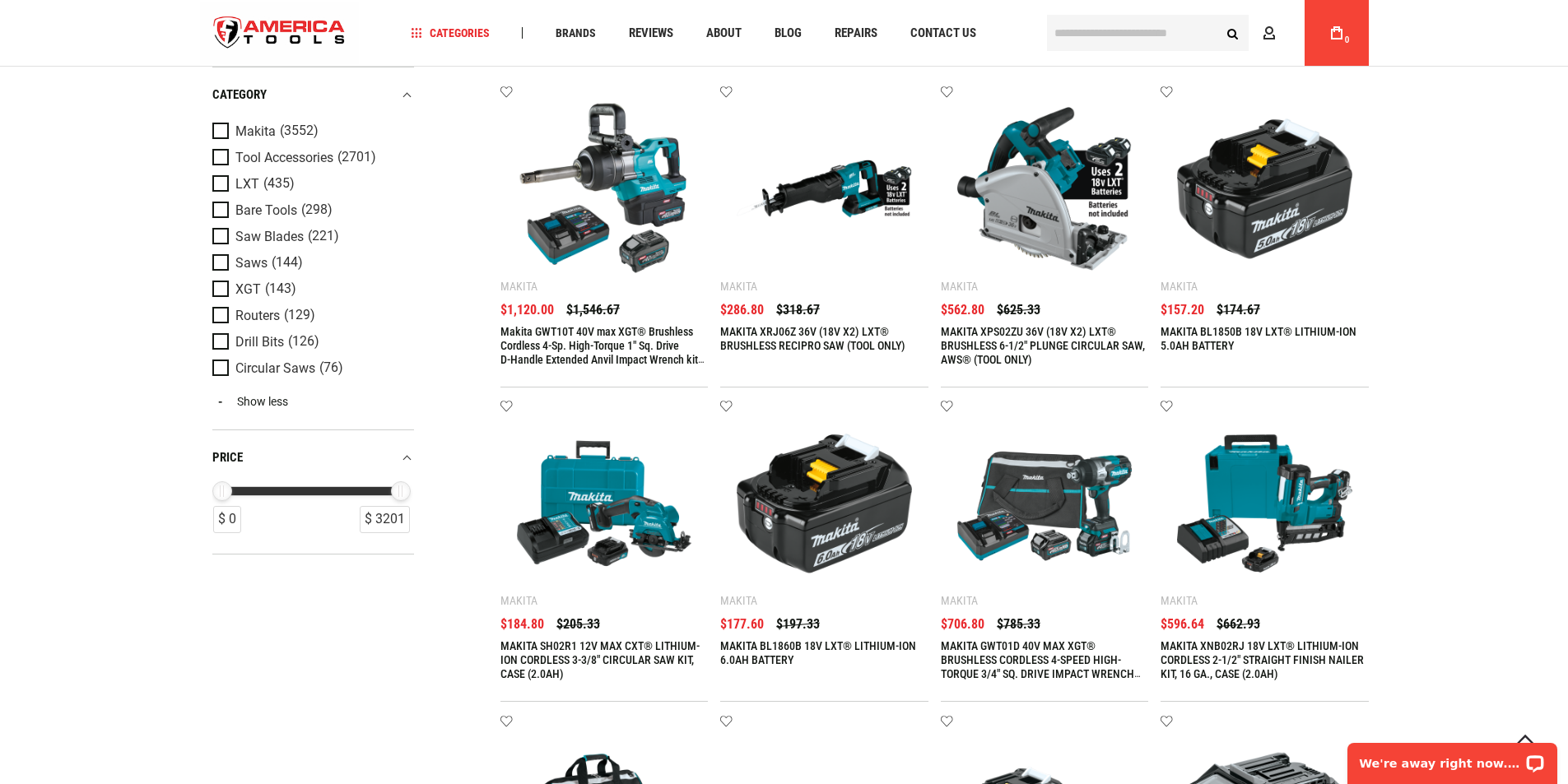
click at [279, 397] on link "Show less" at bounding box center [313, 400] width 202 height 15
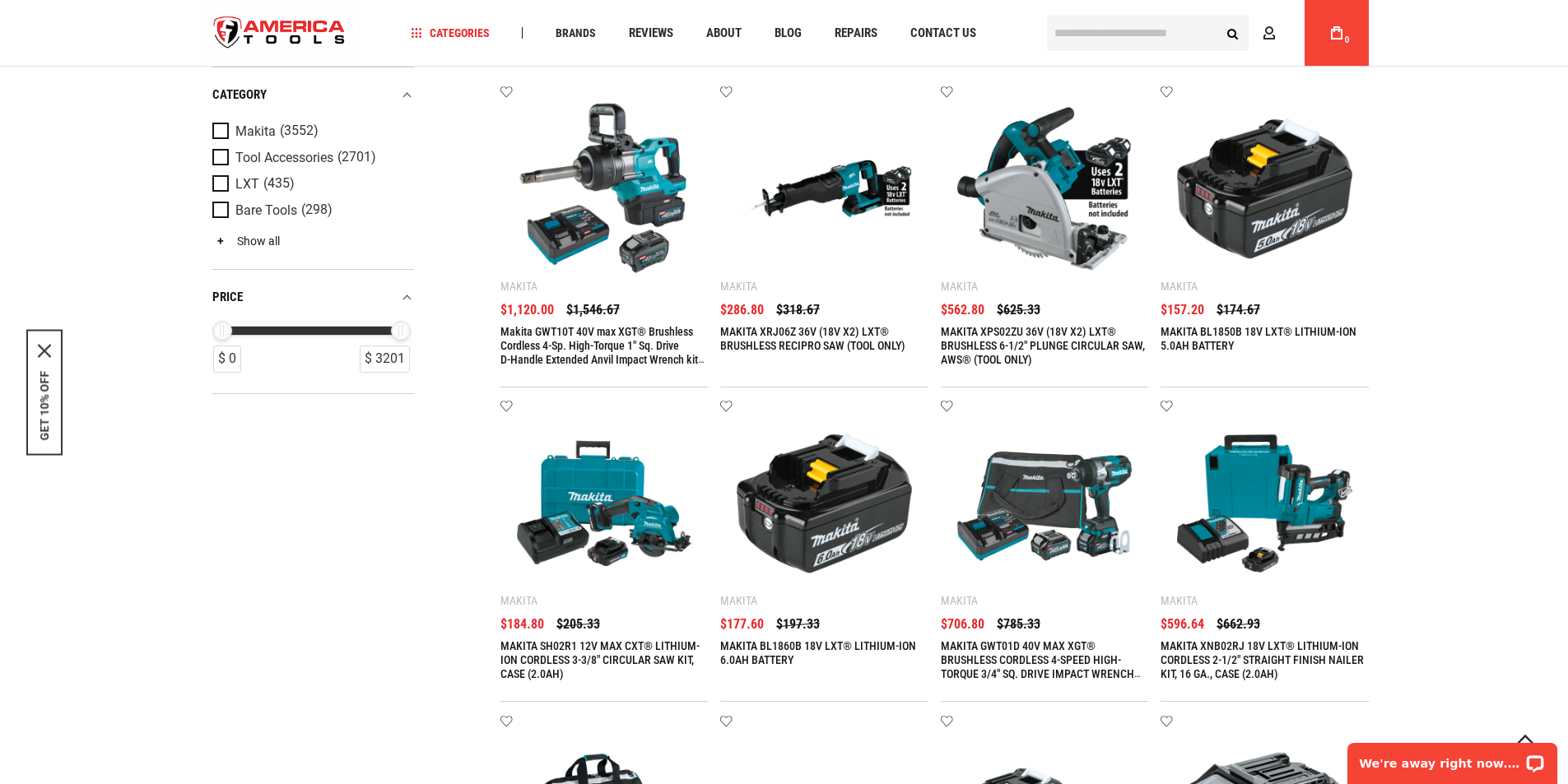
click at [248, 240] on link "Show all" at bounding box center [246, 240] width 68 height 13
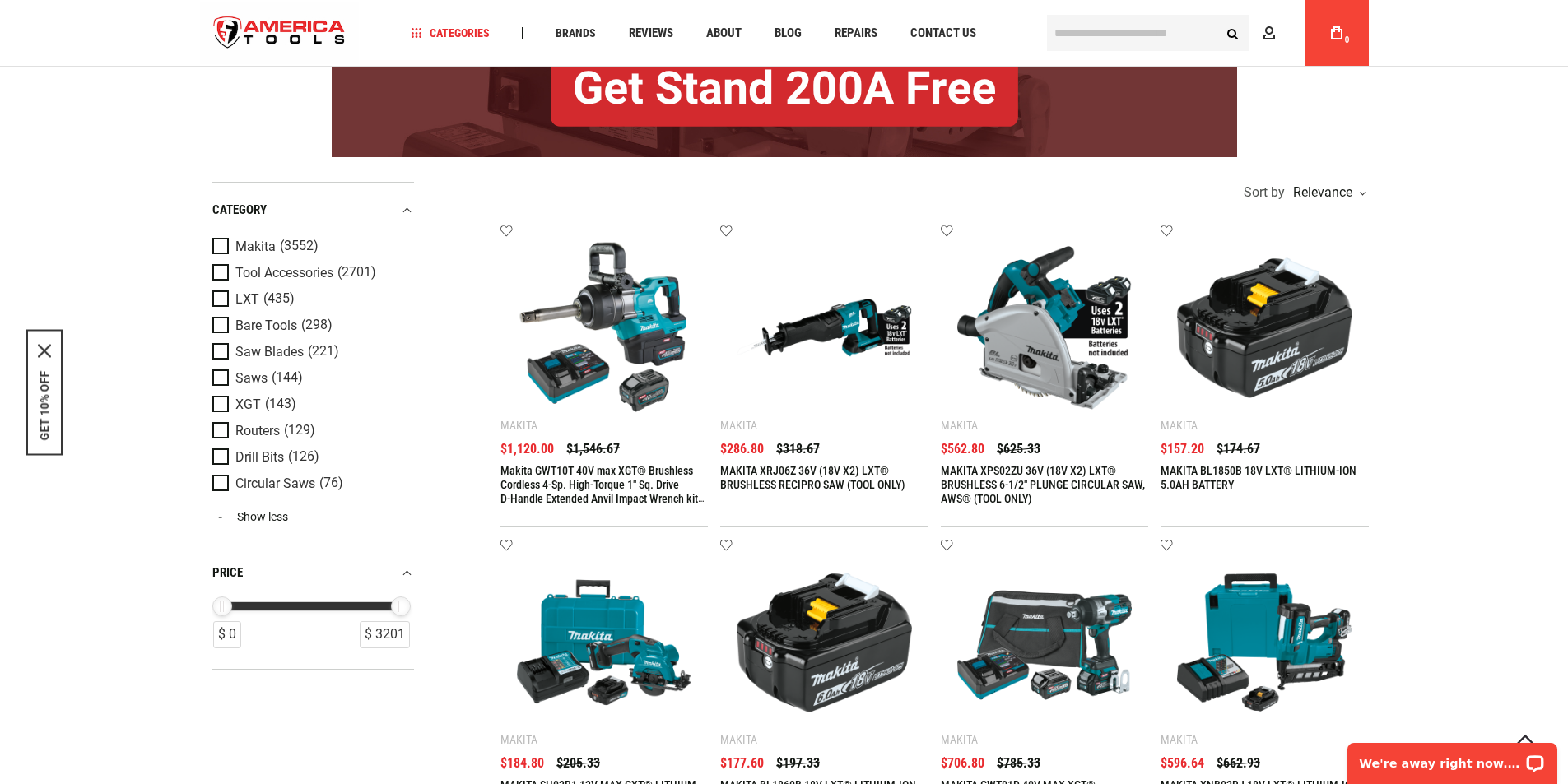
scroll to position [191, 0]
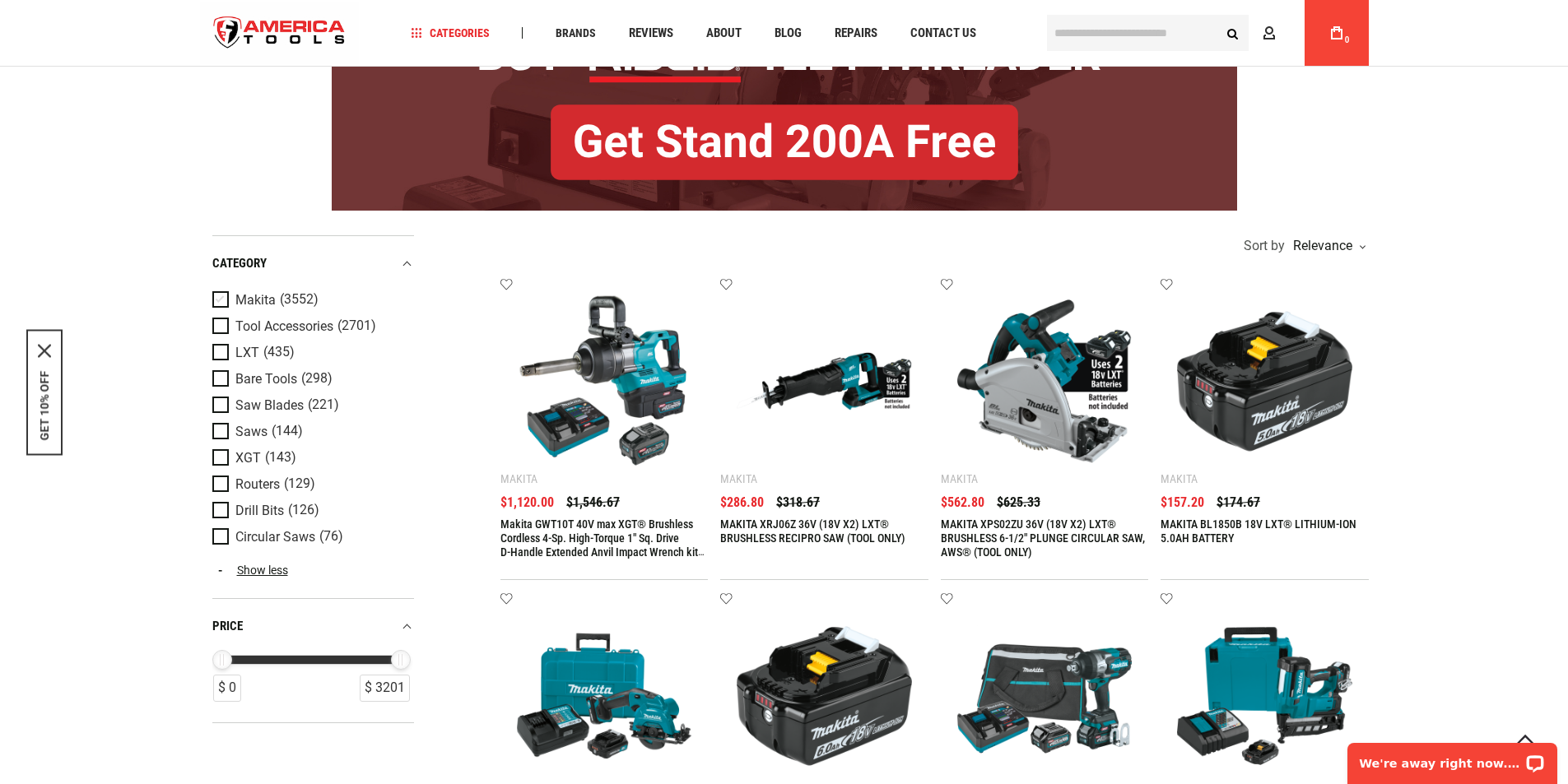
click at [221, 299] on span "Product Filters" at bounding box center [224, 300] width 23 height 18
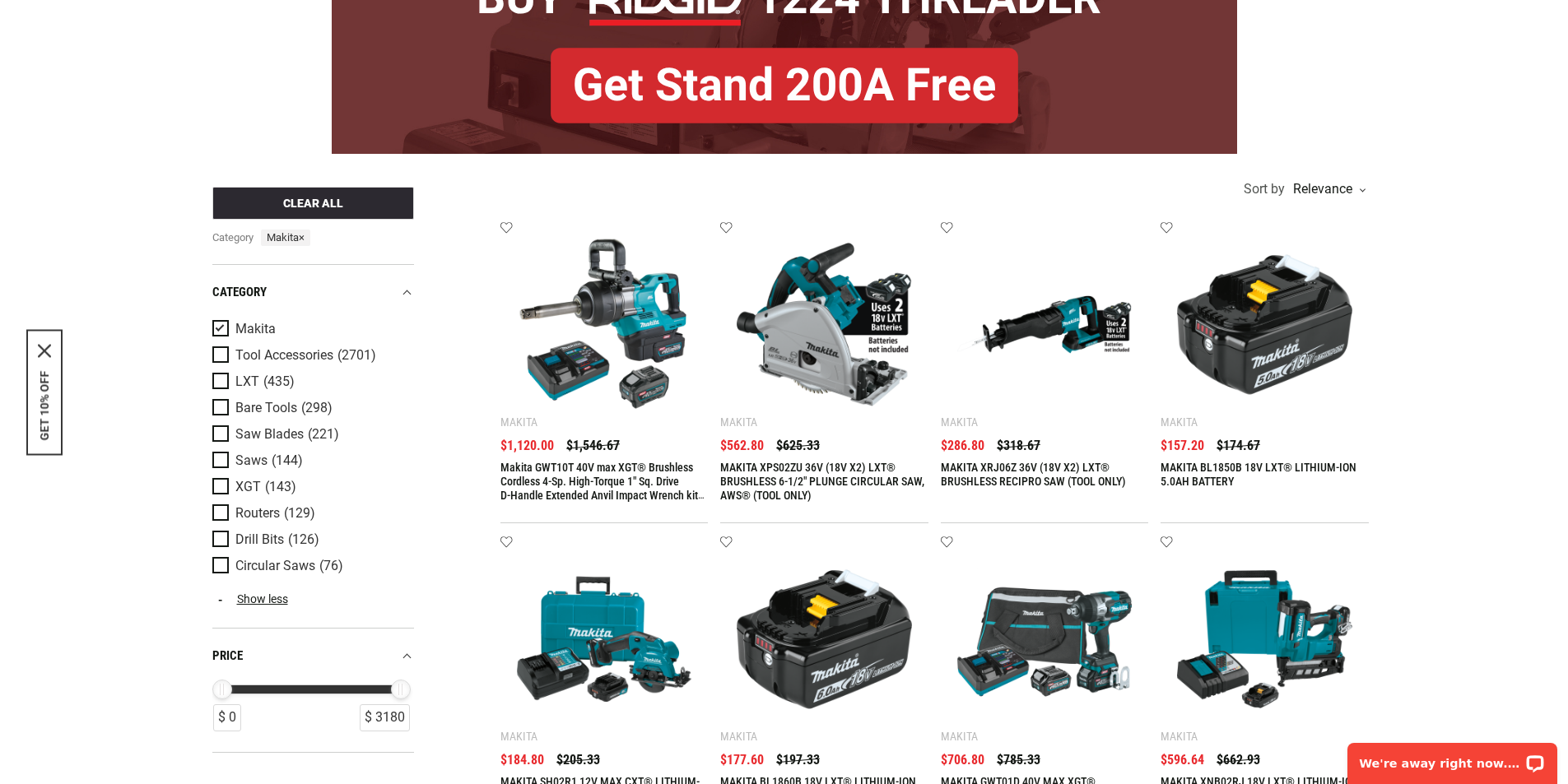
scroll to position [0, 0]
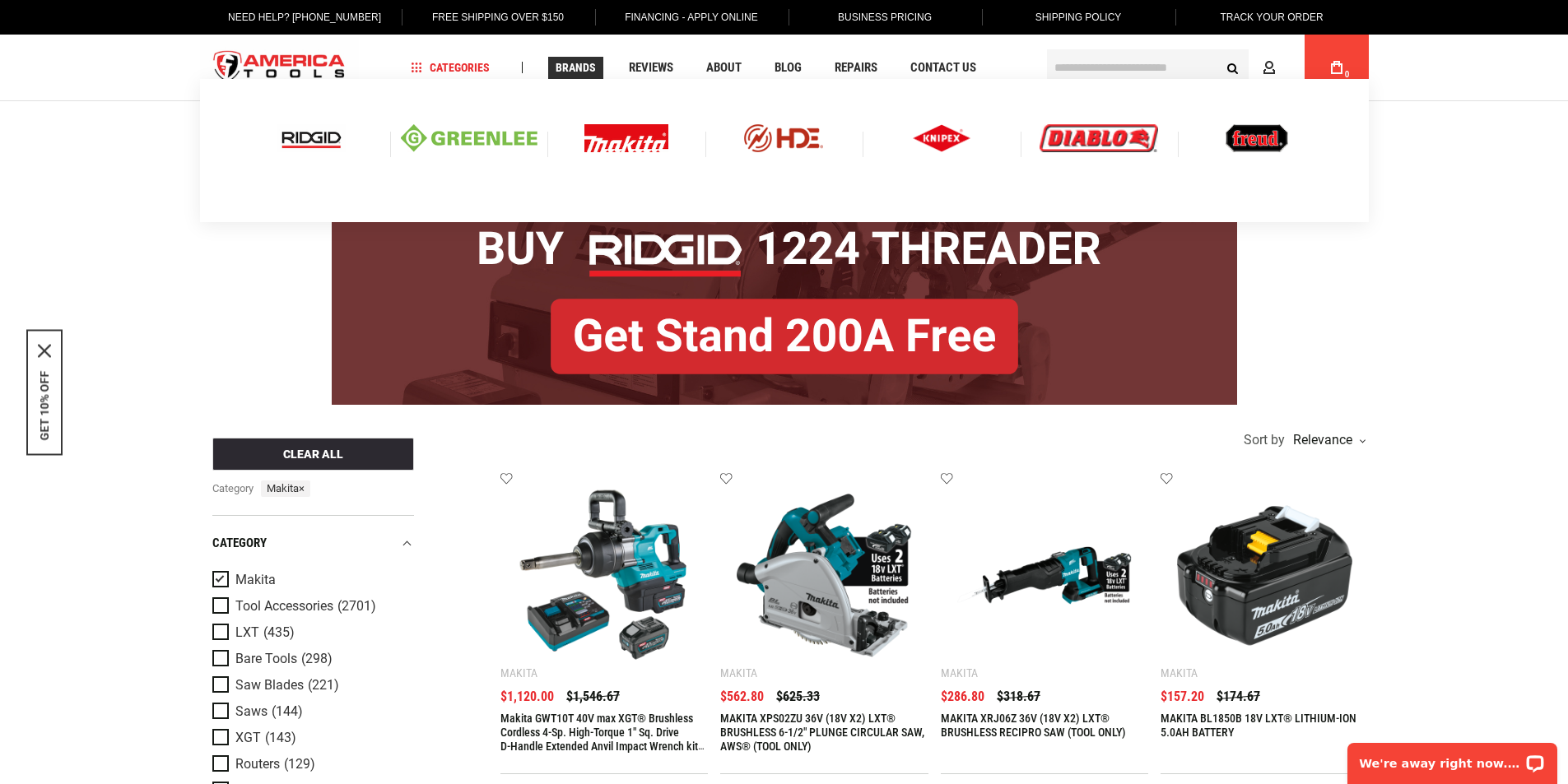
click at [296, 146] on img at bounding box center [312, 139] width 68 height 28
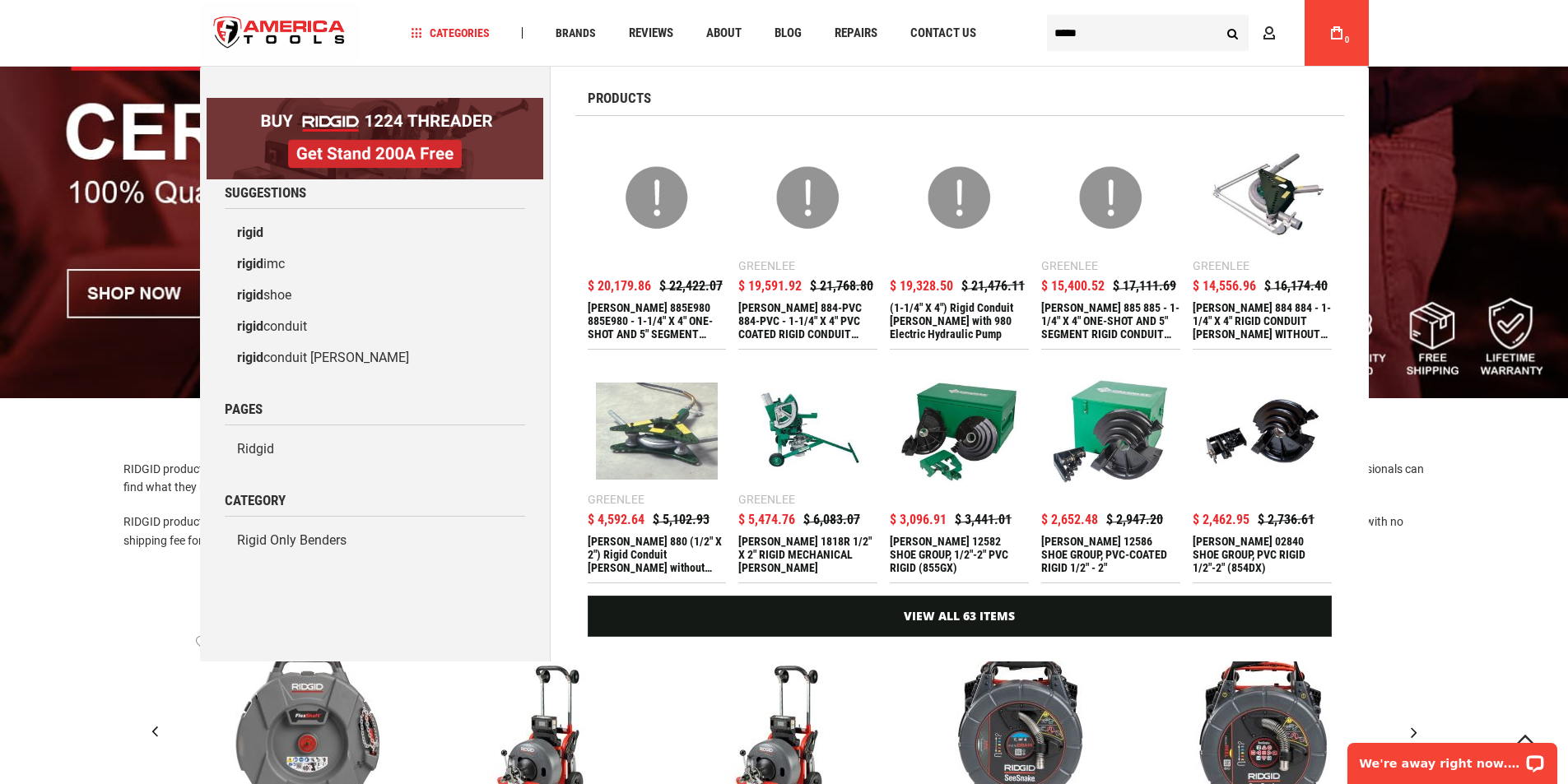
drag, startPoint x: 1062, startPoint y: 32, endPoint x: 1102, endPoint y: 52, distance: 44.7
click at [1062, 32] on input "*****" at bounding box center [1147, 32] width 202 height 36
type input "******"
click at [1217, 18] on button "Search" at bounding box center [1233, 33] width 32 height 32
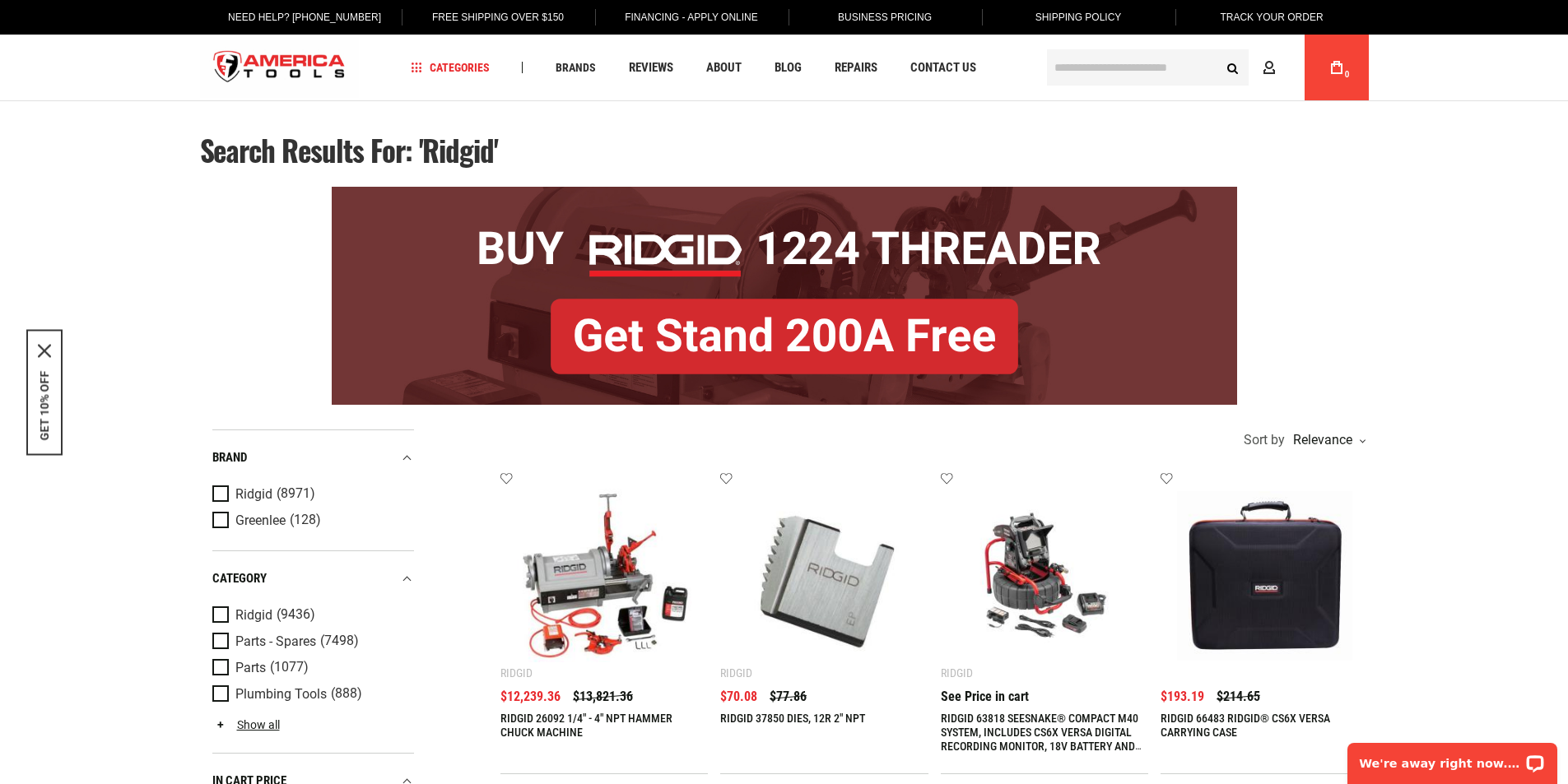
type input "**********"
click at [1070, 70] on input "text" at bounding box center [1147, 67] width 202 height 36
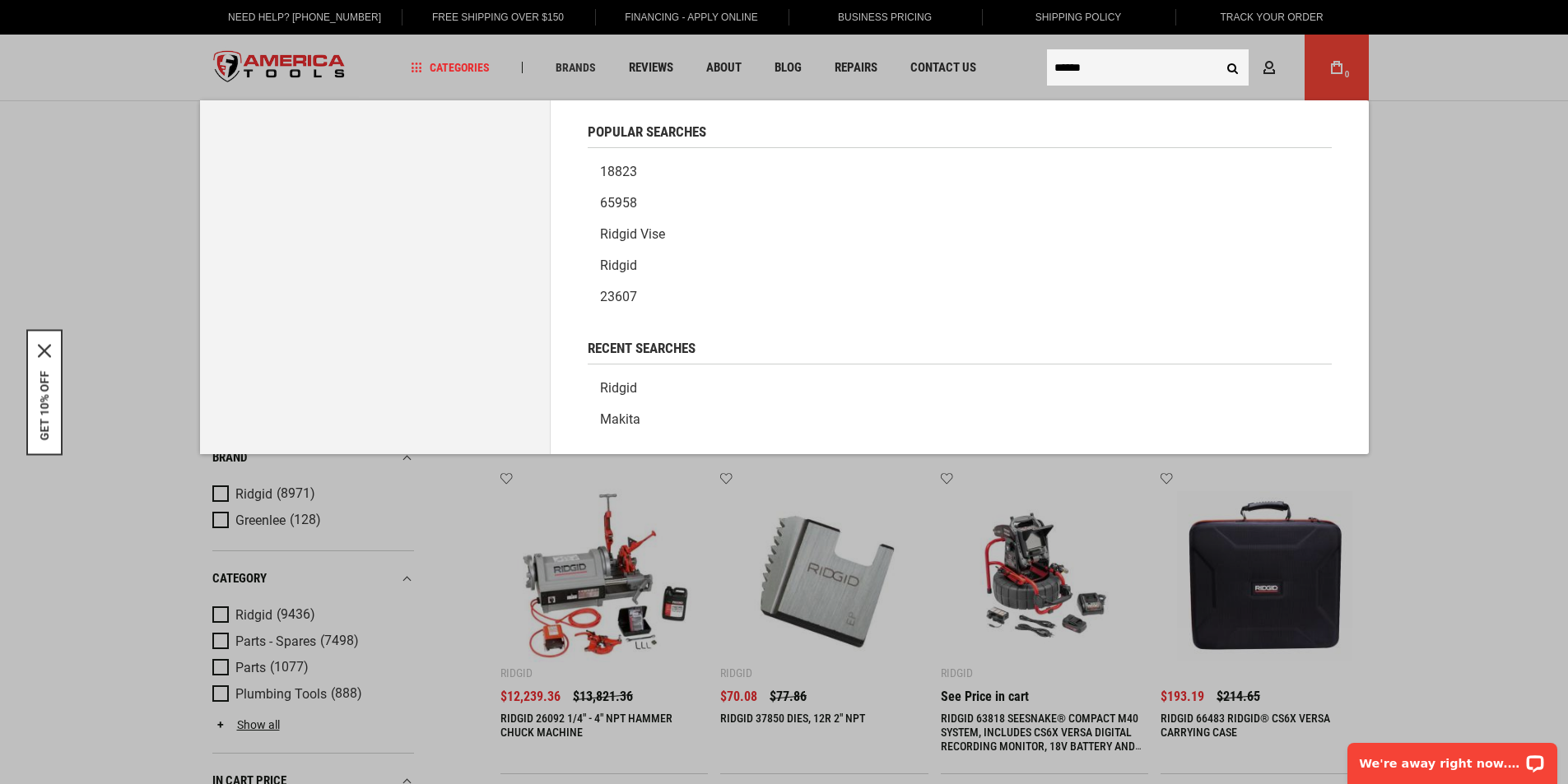
type input "******"
click at [1217, 52] on button "Search" at bounding box center [1233, 68] width 32 height 32
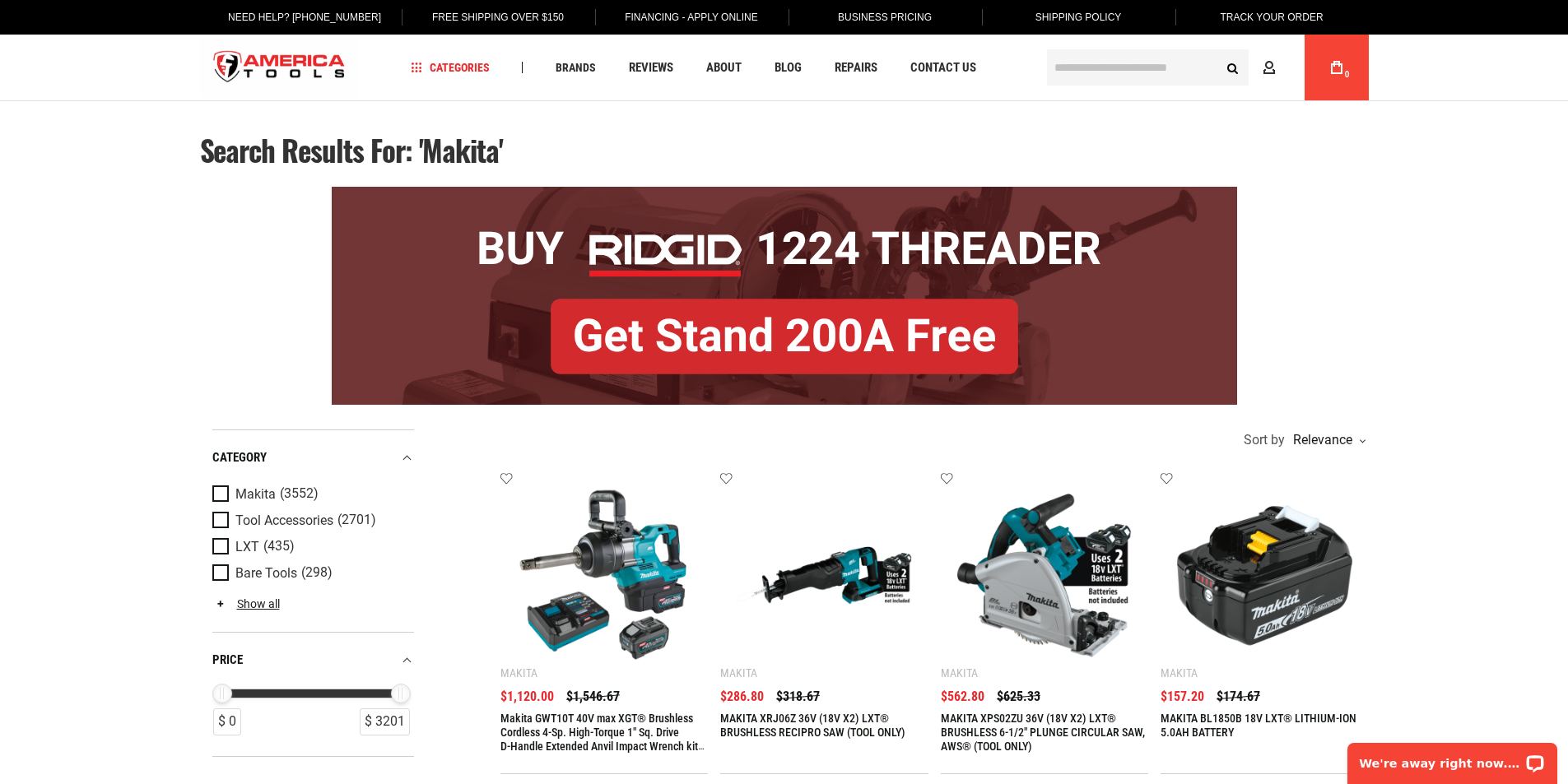
type input "**********"
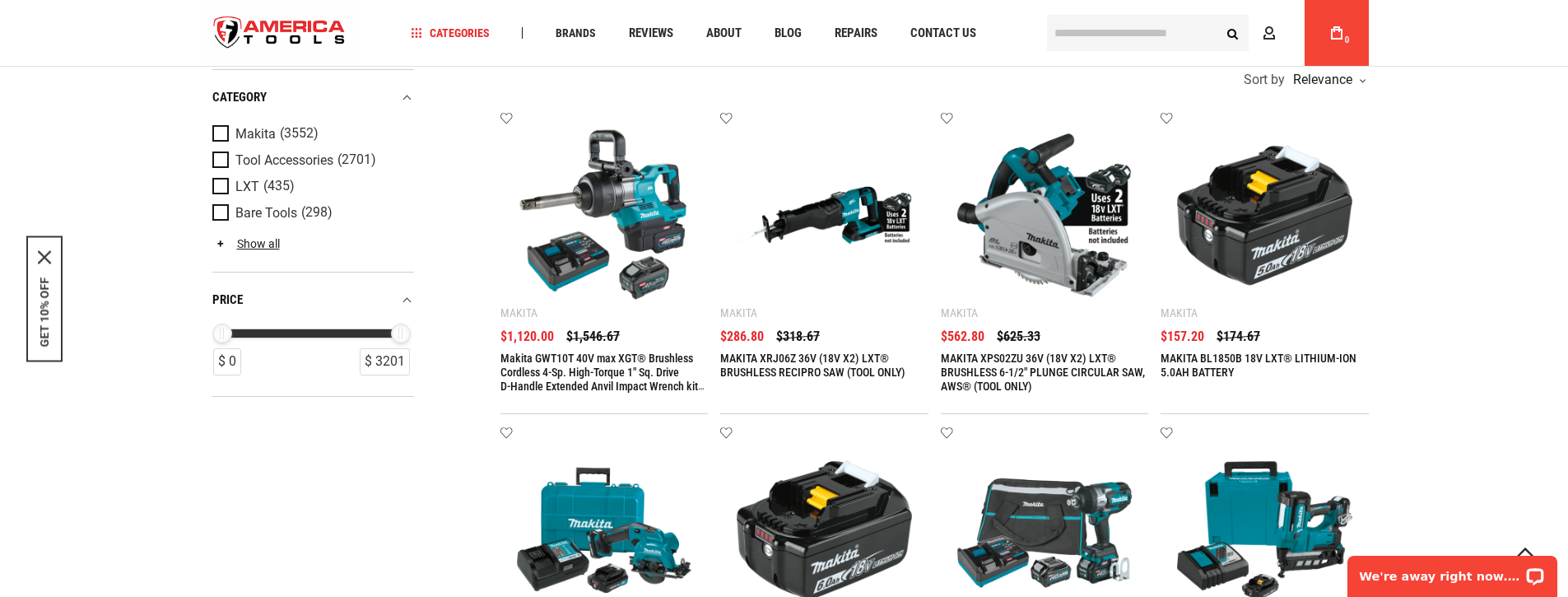
scroll to position [385, 0]
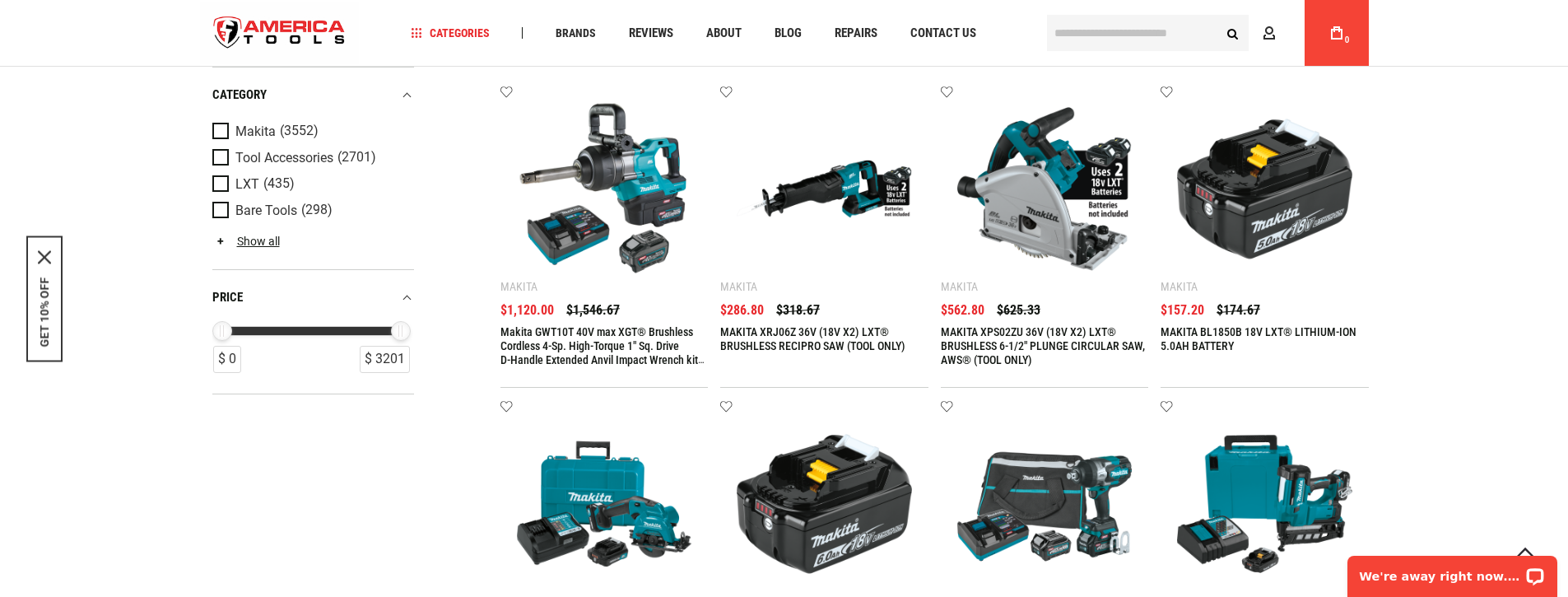
click at [586, 336] on link "Makita GWT10T 40V max XGT® Brushless Cordless 4‑Sp. High‑Torque 1" Sq. Drive D‑…" at bounding box center [602, 352] width 204 height 55
click at [809, 339] on link "MAKITA XRJ06Z 36V (18V X2) LXT® BRUSHLESS RECIPRO SAW (TOOL ONLY)" at bounding box center [812, 338] width 185 height 27
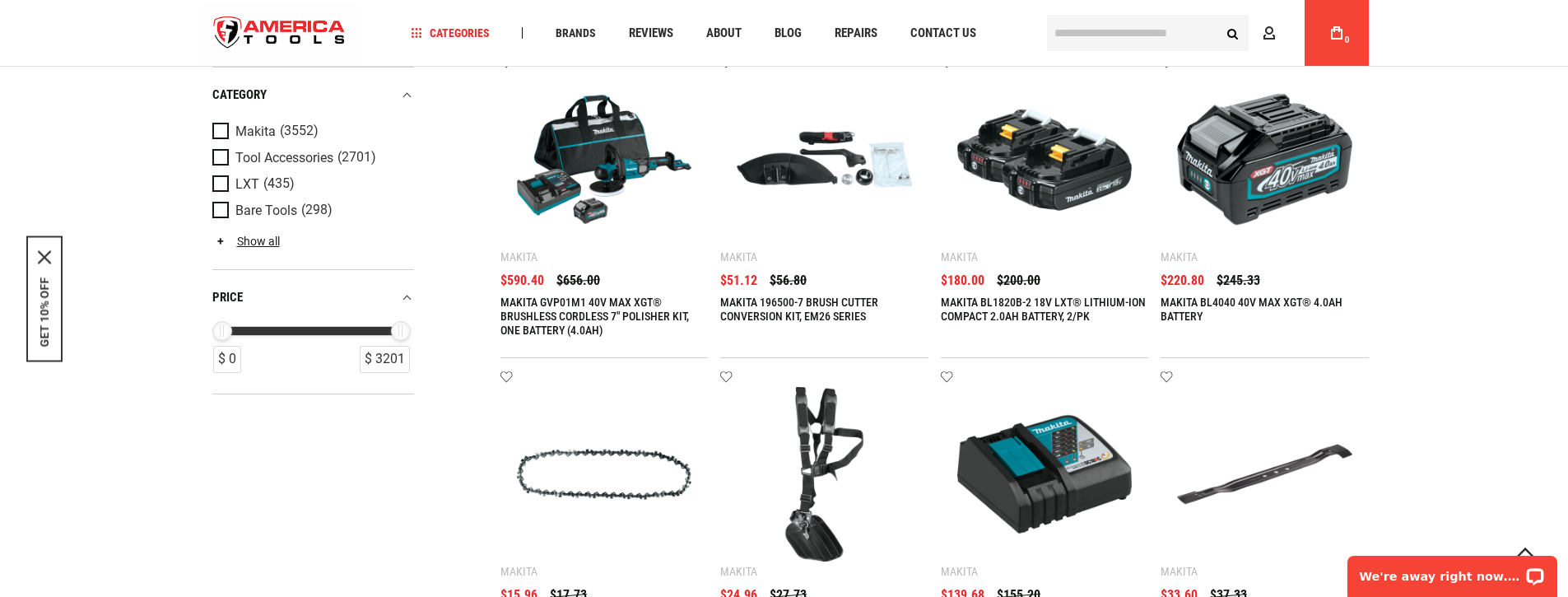
scroll to position [862, 0]
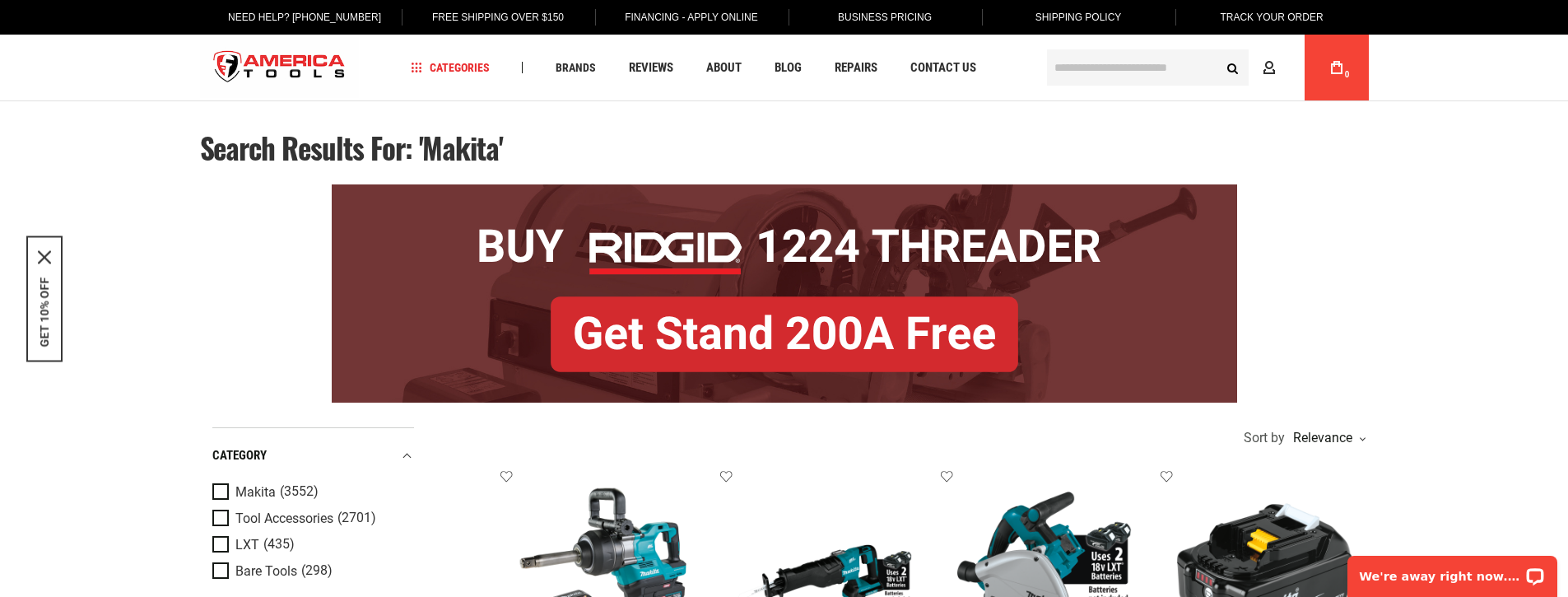
scroll to position [385, 0]
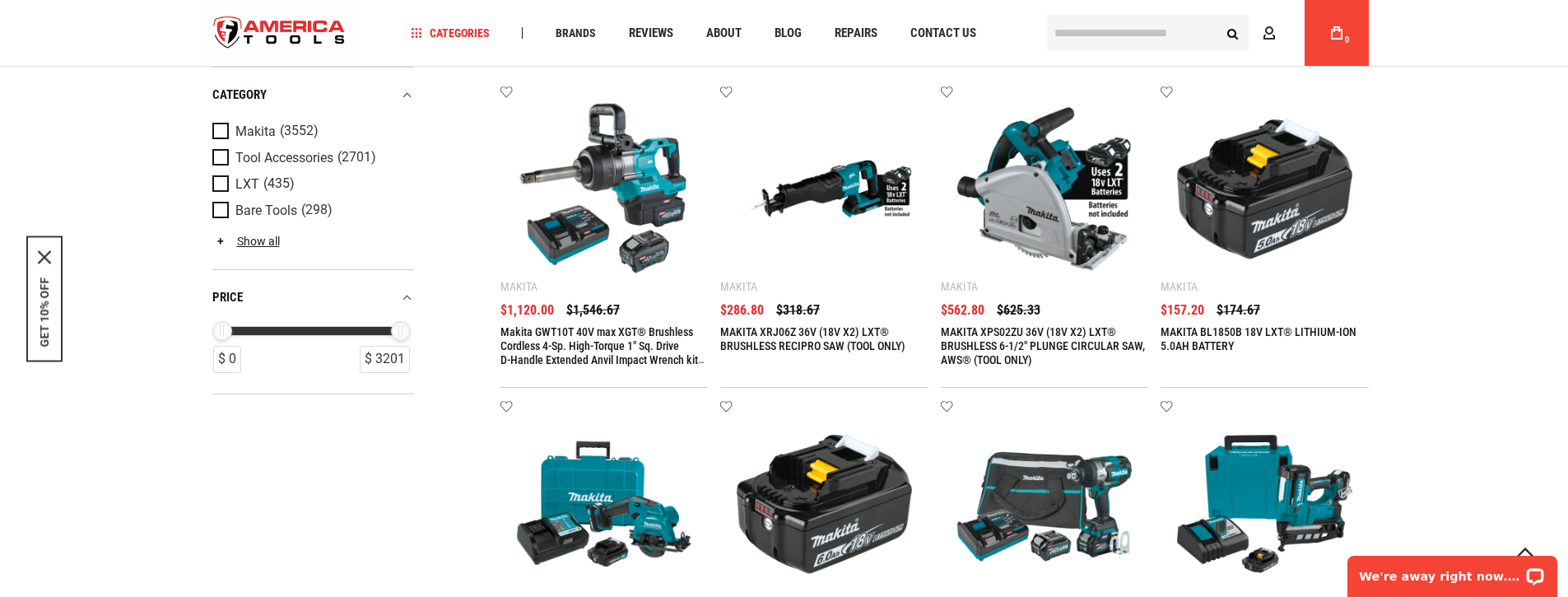
click at [601, 344] on link "Makita GWT10T 40V max XGT® Brushless Cordless 4‑Sp. High‑Torque 1" Sq. Drive D‑…" at bounding box center [602, 352] width 204 height 55
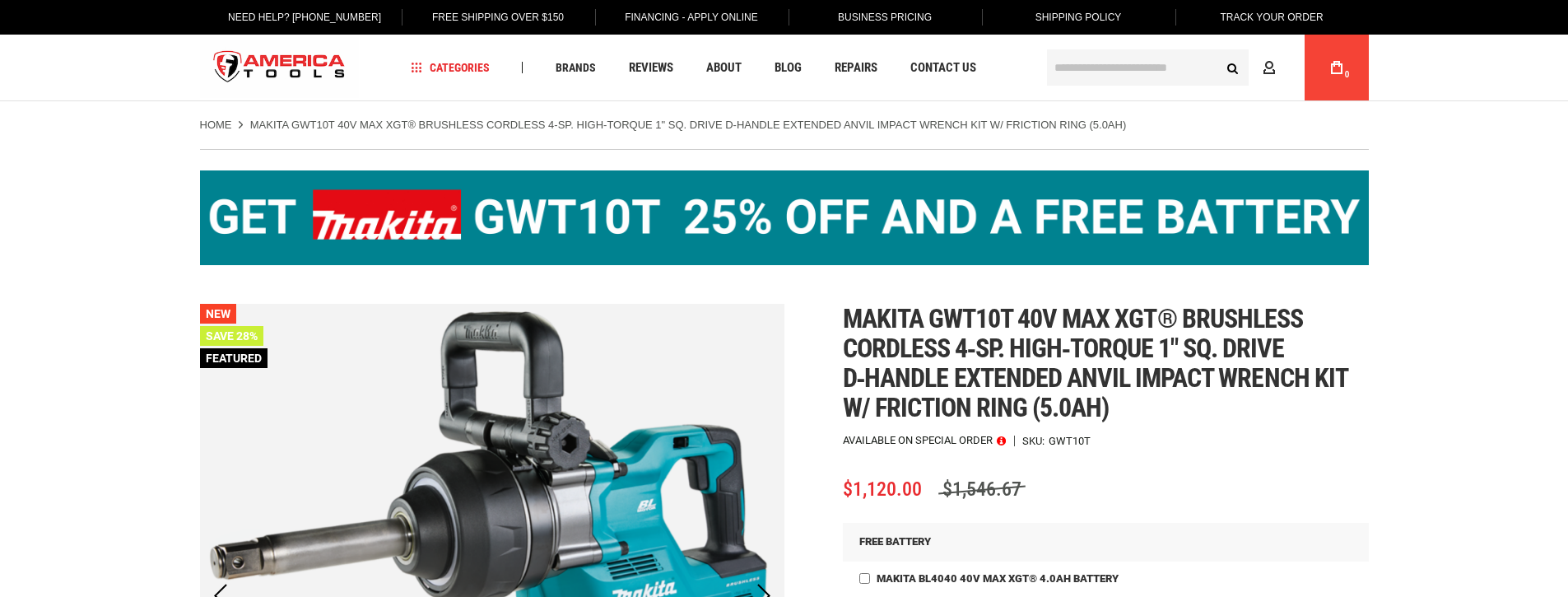
click at [1082, 352] on span "Makita gwt10t 40v max xgt® brushless cordless 4‑sp. high‑torque 1" sq. drive d‑…" at bounding box center [1095, 363] width 505 height 120
click at [459, 596] on div at bounding box center [784, 597] width 1568 height 0
click at [1070, 441] on div "GWT10T" at bounding box center [1069, 441] width 42 height 11
click at [428, 596] on div at bounding box center [784, 597] width 1568 height 0
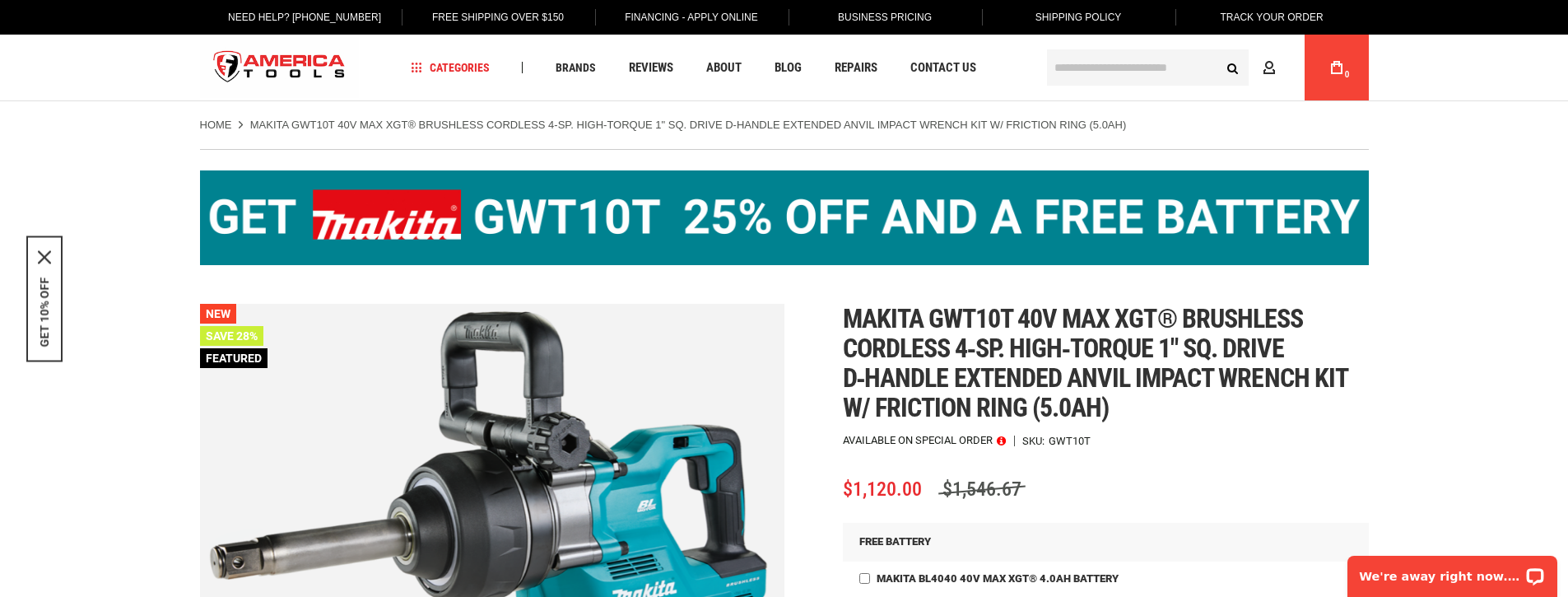
click at [904, 496] on span "$1,120.00" at bounding box center [882, 489] width 79 height 23
click at [446, 596] on div at bounding box center [784, 597] width 1568 height 0
click at [874, 487] on span "$1,120.00" at bounding box center [882, 489] width 79 height 23
click at [449, 596] on div at bounding box center [784, 597] width 1568 height 0
click at [994, 488] on span "$1,546.67" at bounding box center [982, 489] width 87 height 23
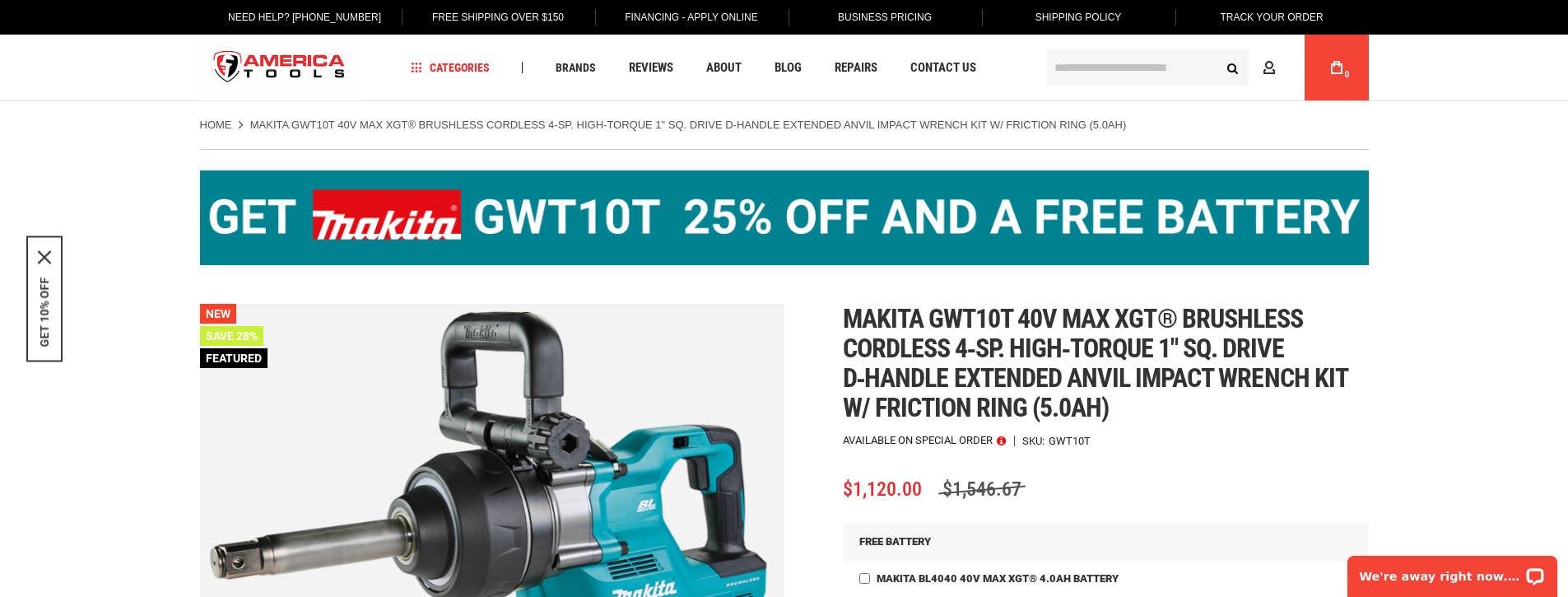
click at [428, 596] on div at bounding box center [784, 597] width 1568 height 0
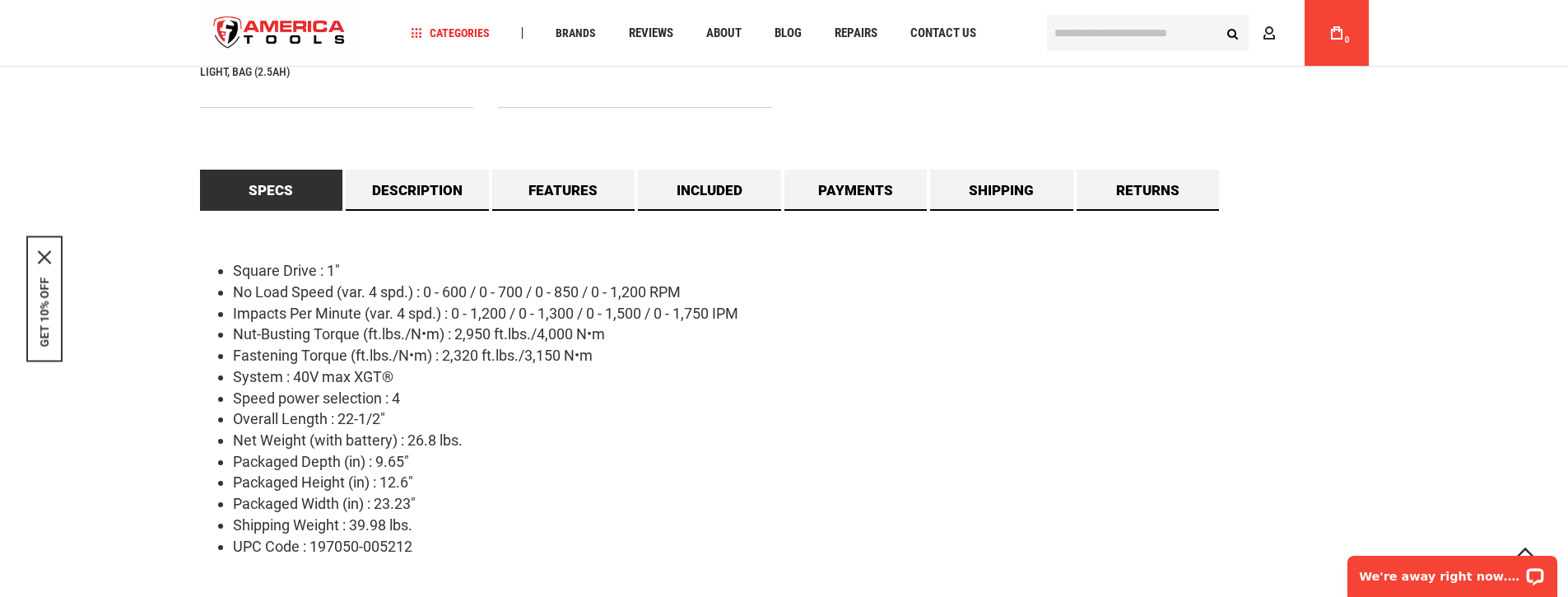
scroll to position [1536, 0]
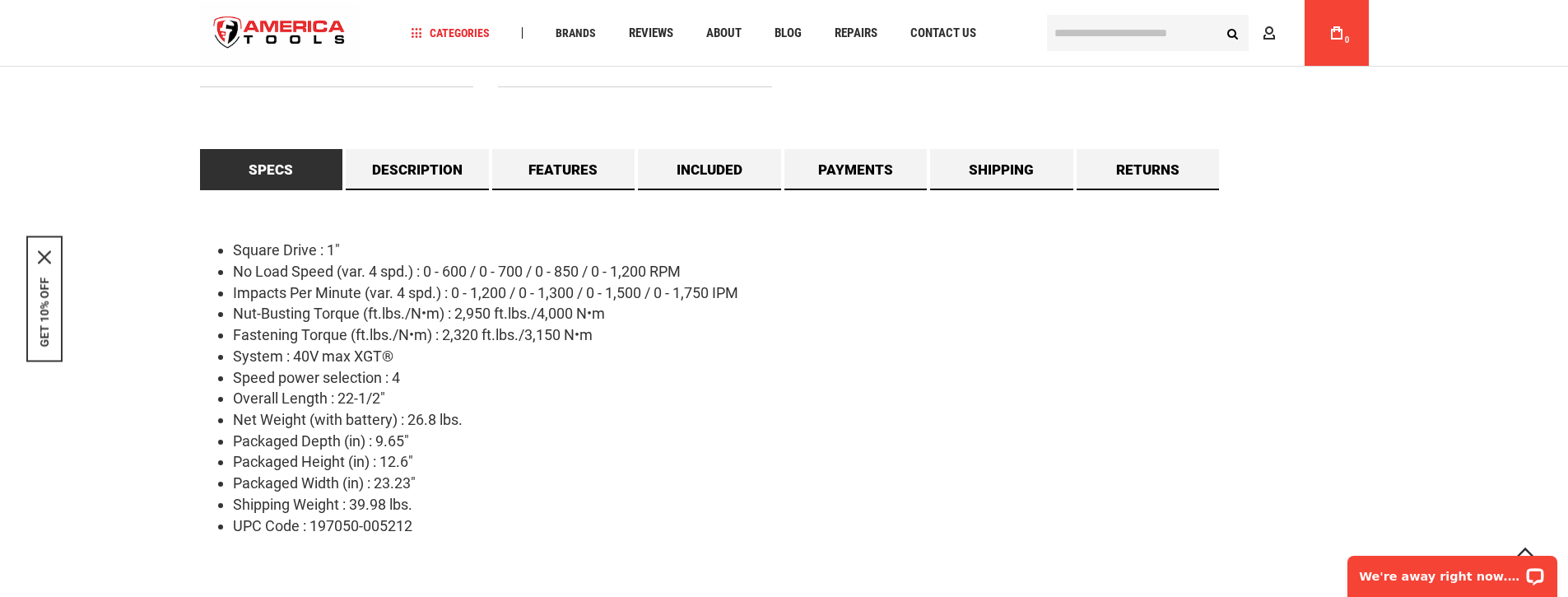
click at [385, 524] on li "UPC Code : 197050-005212" at bounding box center [801, 526] width 1136 height 21
click at [489, 227] on div "Square Drive : 1" No Load Speed (var. 4 spd.) : 0 - 600 / 0 - 700 / 0 - 850 / 0…" at bounding box center [784, 399] width 1169 height 417
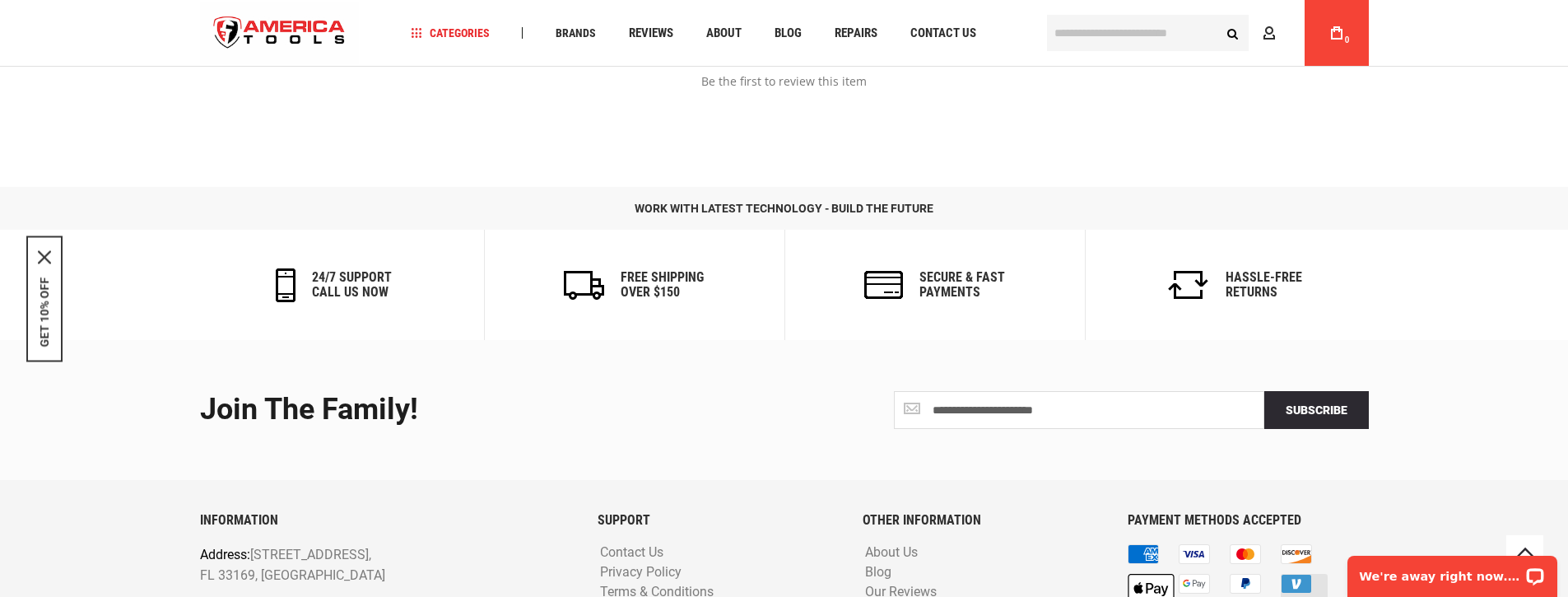
scroll to position [2305, 0]
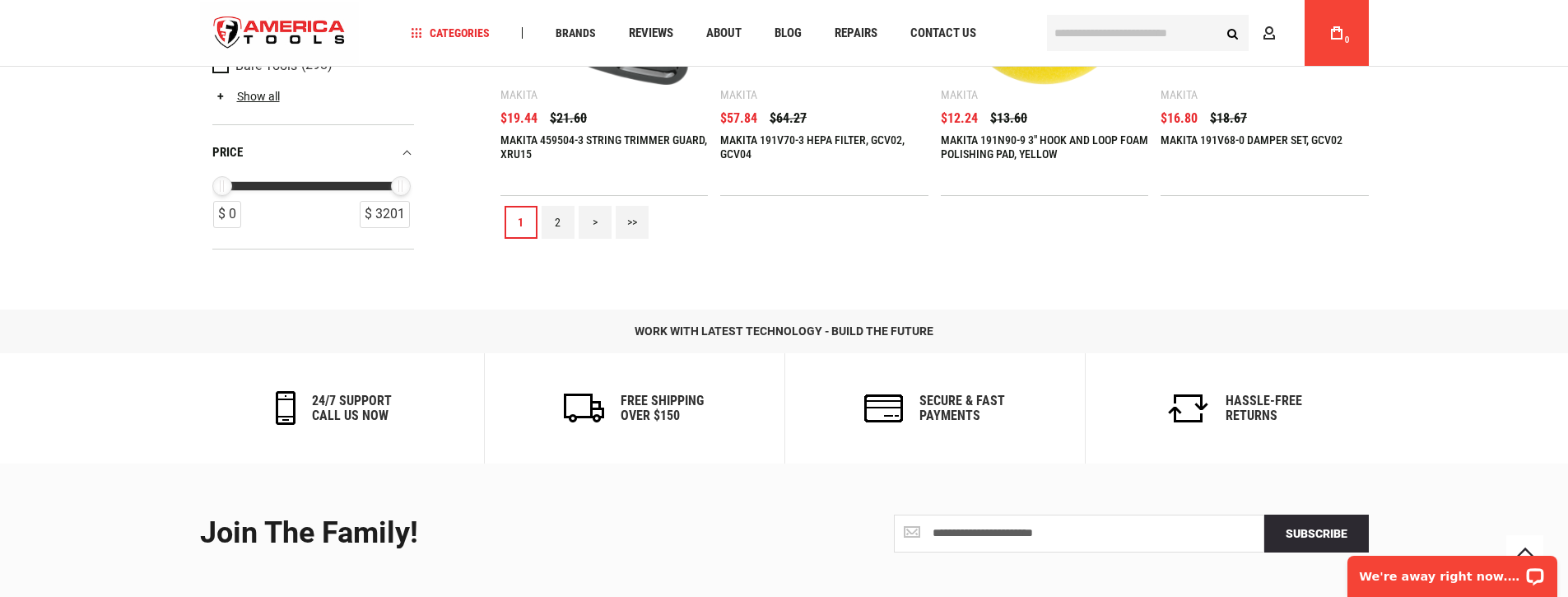
scroll to position [2112, 0]
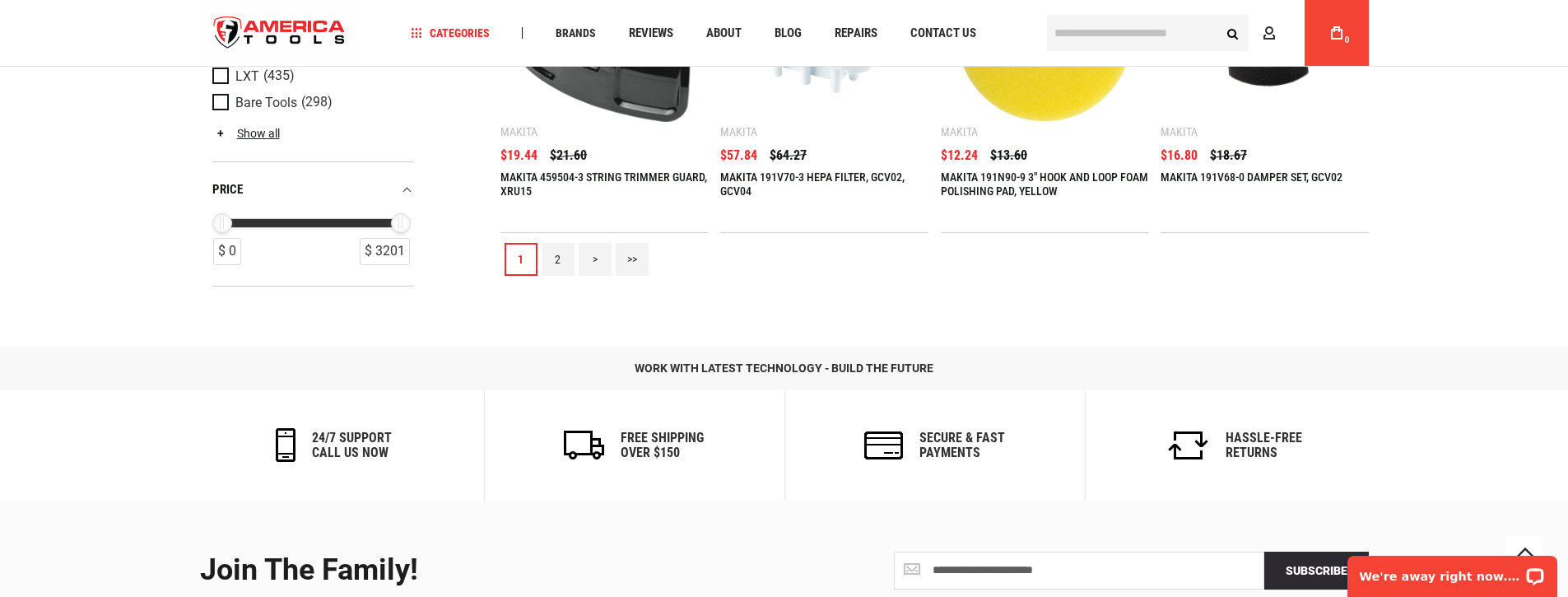
click at [560, 263] on link "2" at bounding box center [557, 259] width 32 height 32
click at [551, 263] on link "2" at bounding box center [557, 259] width 32 height 32
click at [592, 253] on link ">" at bounding box center [594, 259] width 32 height 32
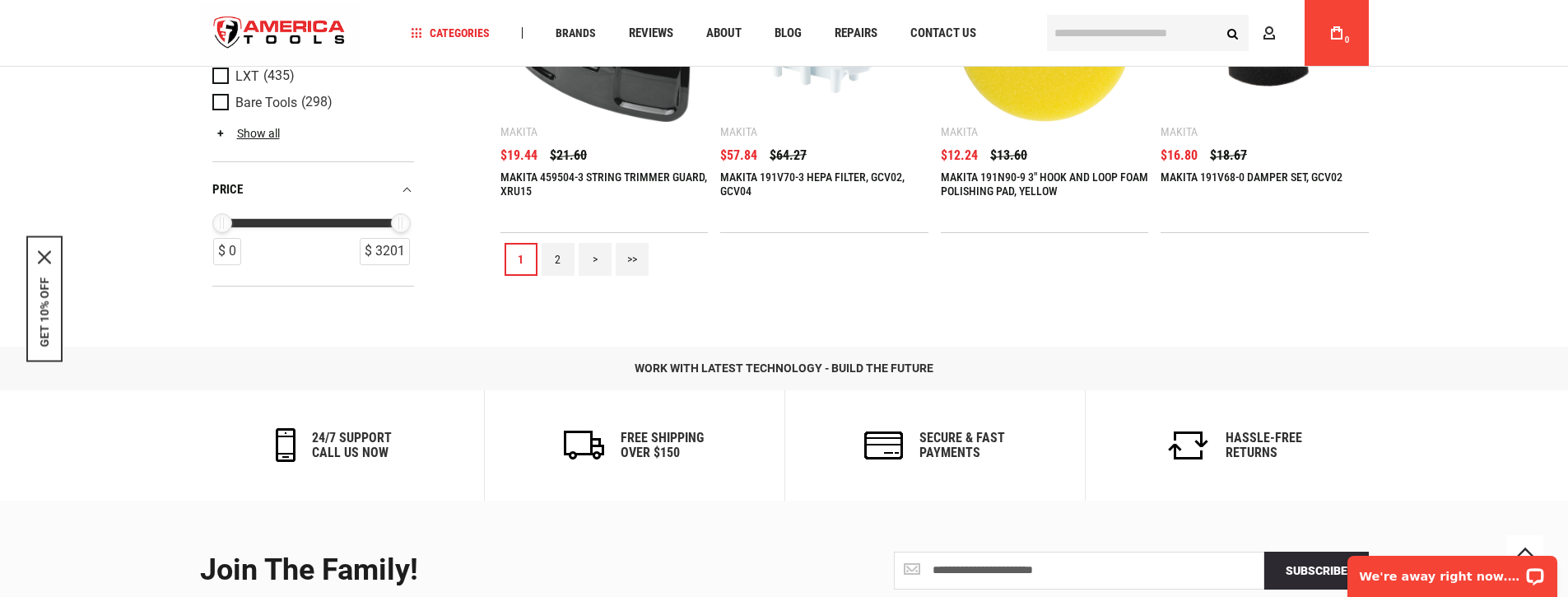
click at [590, 255] on link ">" at bounding box center [594, 259] width 32 height 32
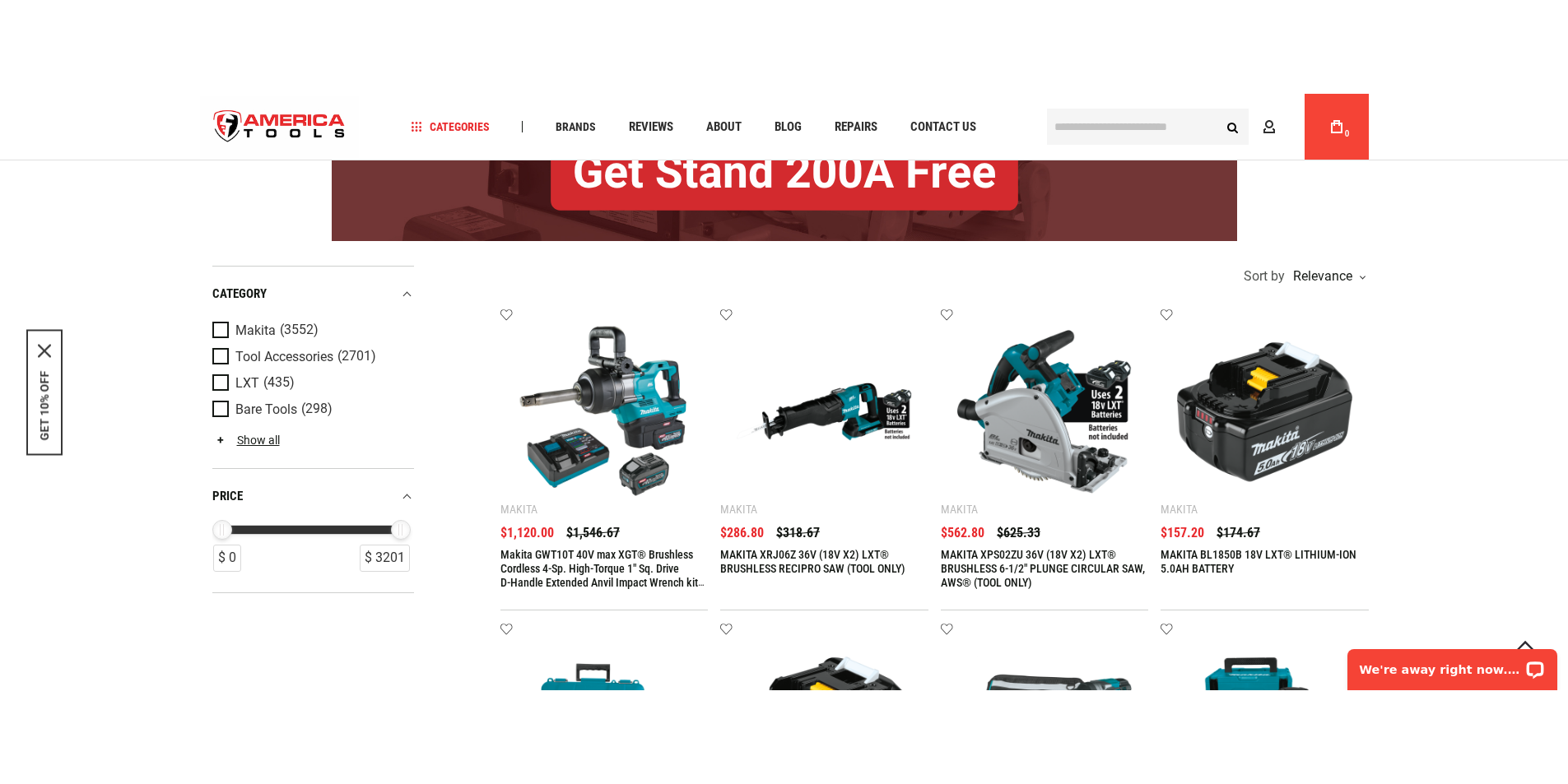
scroll to position [191, 0]
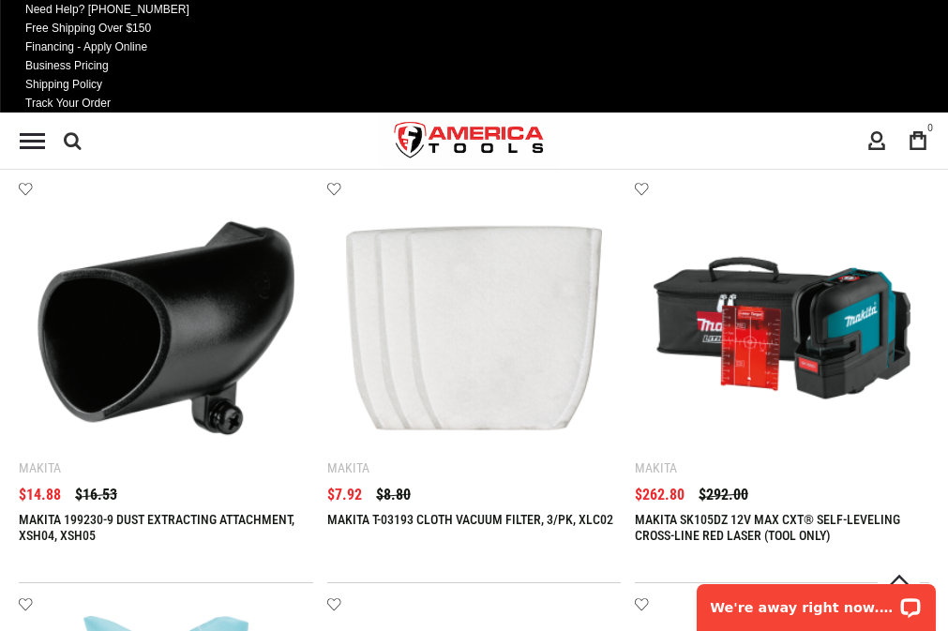
scroll to position [1750, 0]
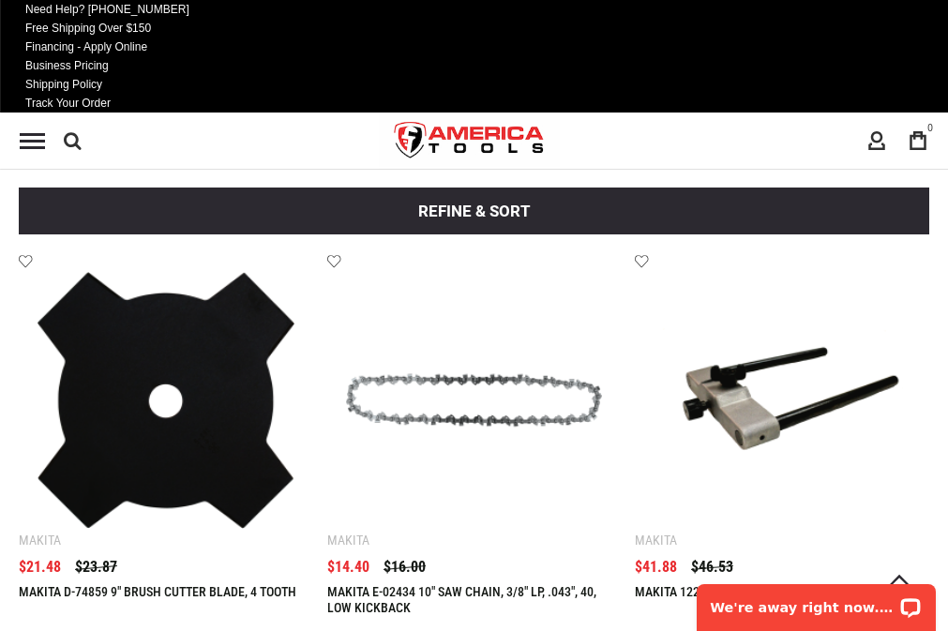
scroll to position [218, 0]
